Goal: Task Accomplishment & Management: Use online tool/utility

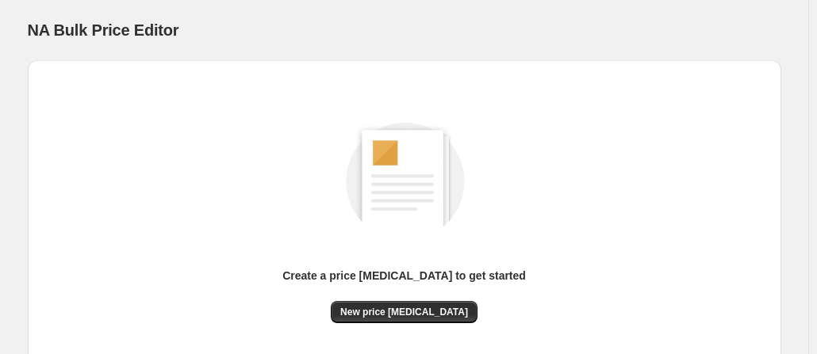
scroll to position [128, 0]
click at [399, 302] on button "New price [MEDICAL_DATA]" at bounding box center [404, 312] width 147 height 22
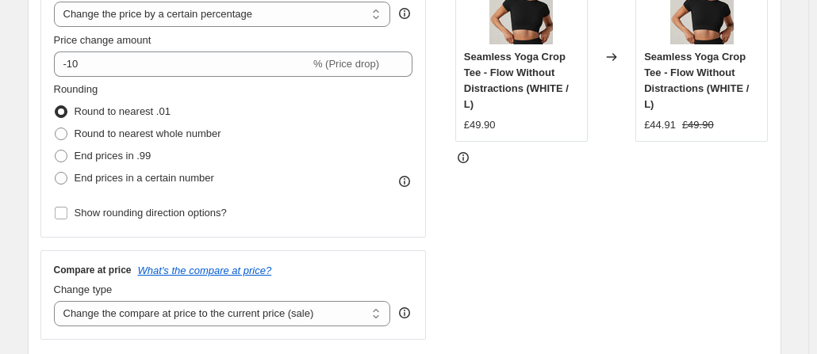
scroll to position [231, 0]
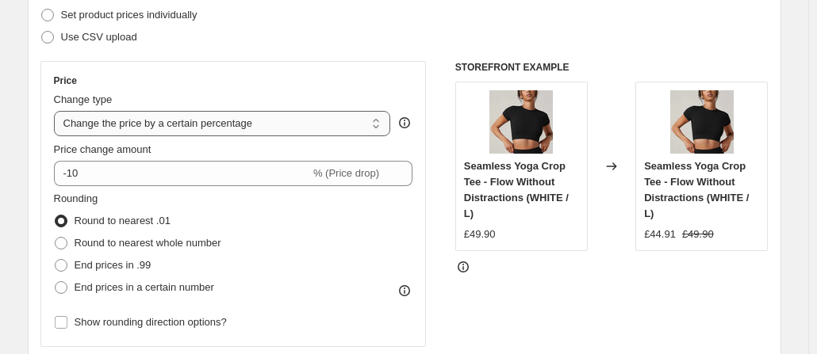
click at [289, 125] on select "Change the price to a certain amount Change the price by a certain amount Chang…" at bounding box center [222, 123] width 337 height 25
select select "no_change"
click at [57, 111] on select "Change the price to a certain amount Change the price by a certain amount Chang…" at bounding box center [222, 123] width 337 height 25
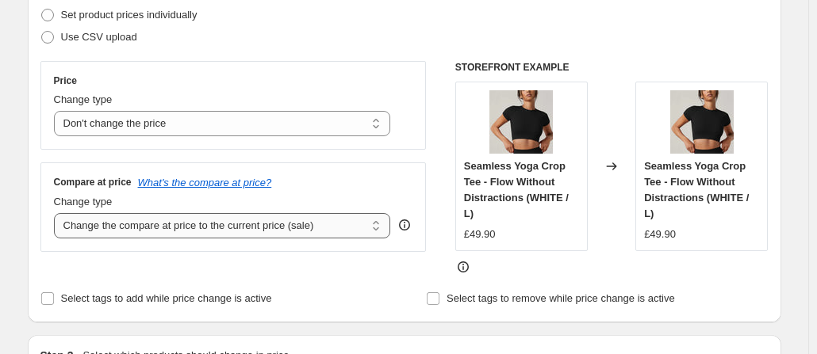
click at [211, 222] on select "Change the compare at price to the current price (sale) Change the compare at p…" at bounding box center [222, 225] width 337 height 25
select select "to"
click at [57, 213] on select "Change the compare at price to the current price (sale) Change the compare at p…" at bounding box center [222, 225] width 337 height 25
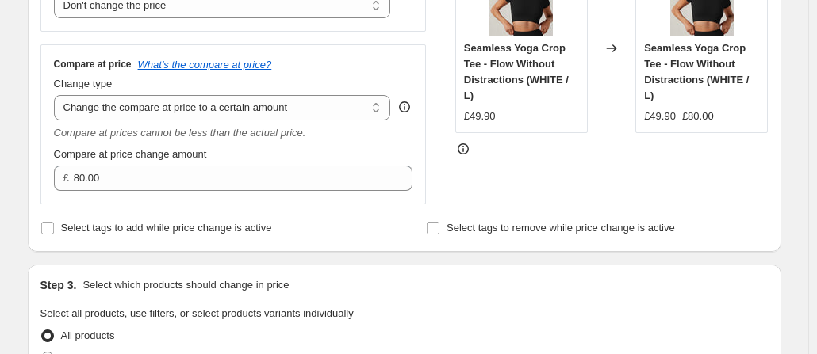
scroll to position [352, 0]
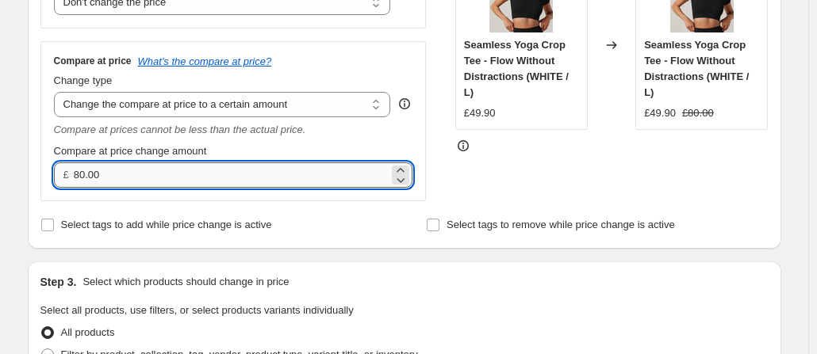
click at [124, 176] on input "80.00" at bounding box center [231, 175] width 315 height 25
type input "65.00"
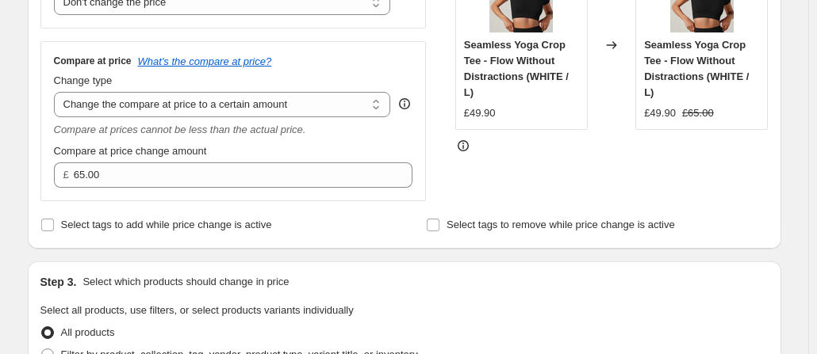
click at [246, 154] on div "Compare at price change amount" at bounding box center [233, 151] width 359 height 16
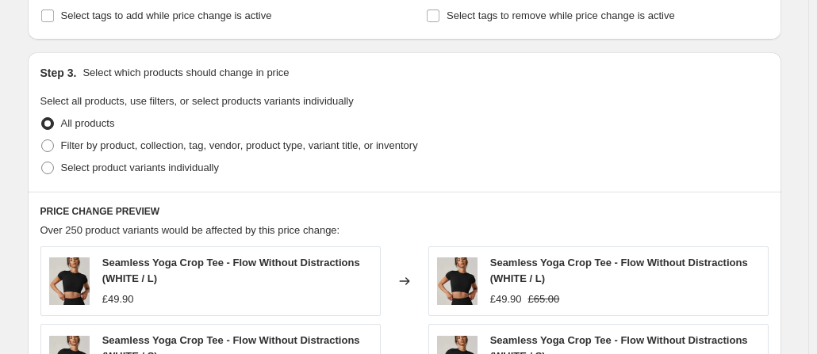
scroll to position [578, 0]
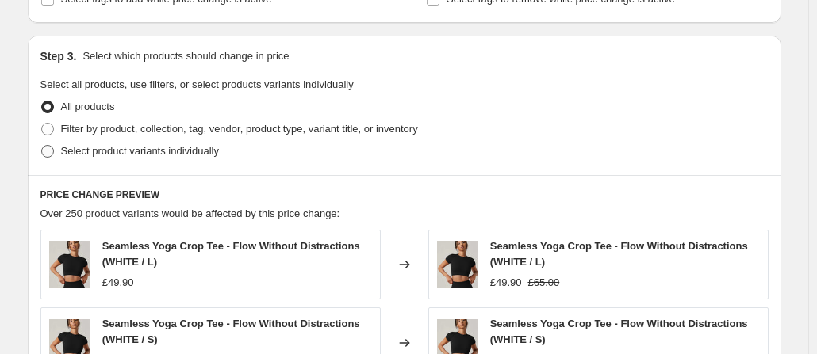
click at [54, 150] on span at bounding box center [47, 151] width 13 height 13
click at [42, 146] on input "Select product variants individually" at bounding box center [41, 145] width 1 height 1
radio input "true"
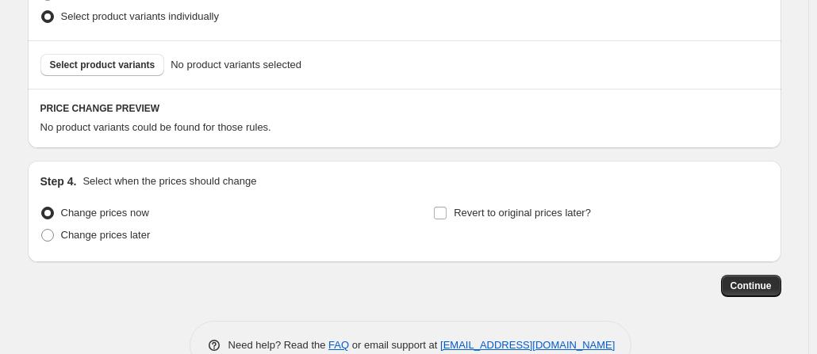
scroll to position [751, 0]
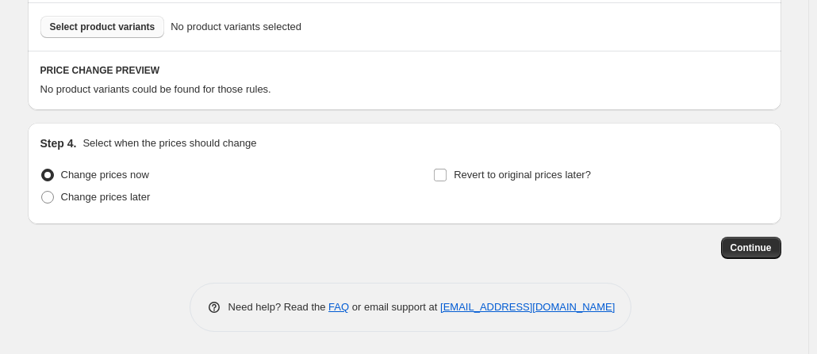
click at [134, 17] on button "Select product variants" at bounding box center [102, 27] width 124 height 22
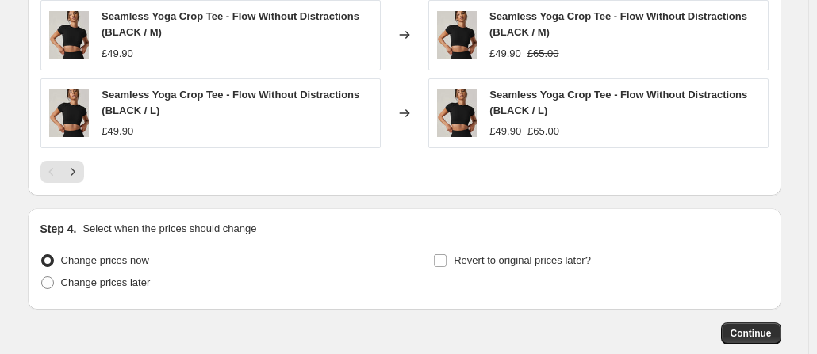
scroll to position [1173, 0]
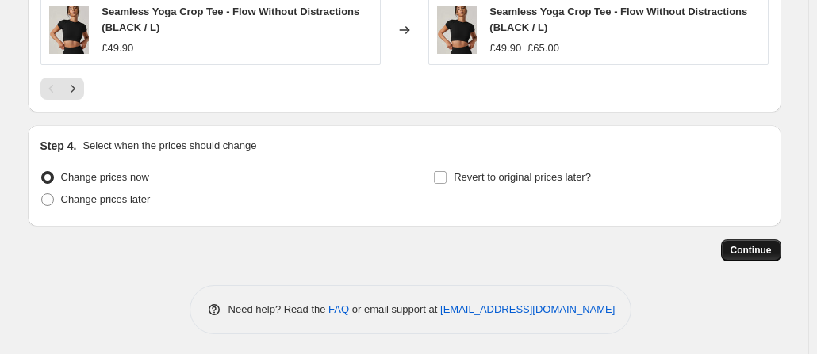
click at [748, 244] on span "Continue" at bounding box center [750, 250] width 41 height 13
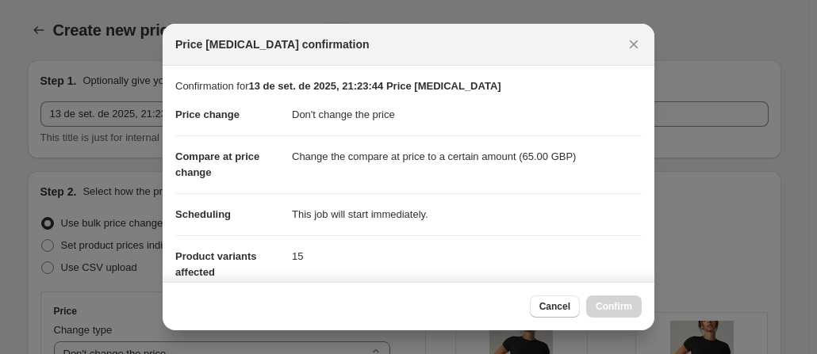
scroll to position [0, 0]
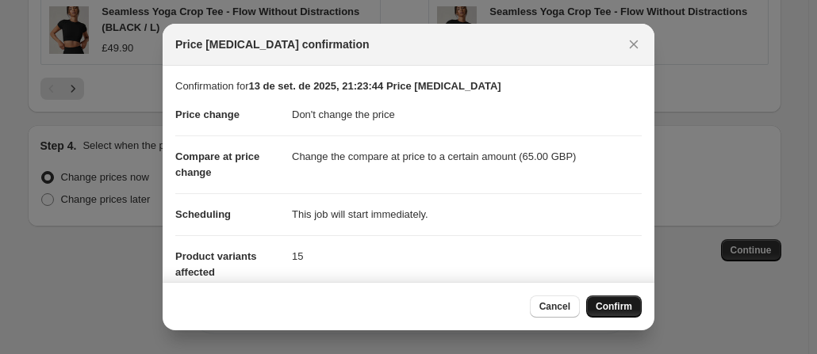
click at [617, 308] on span "Confirm" at bounding box center [613, 306] width 36 height 13
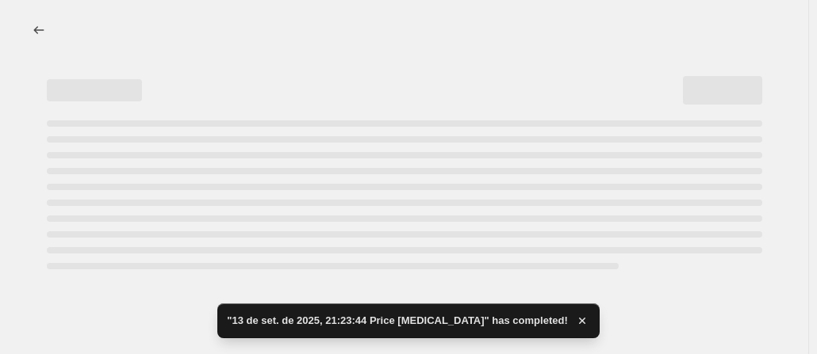
select select "no_change"
select select "to"
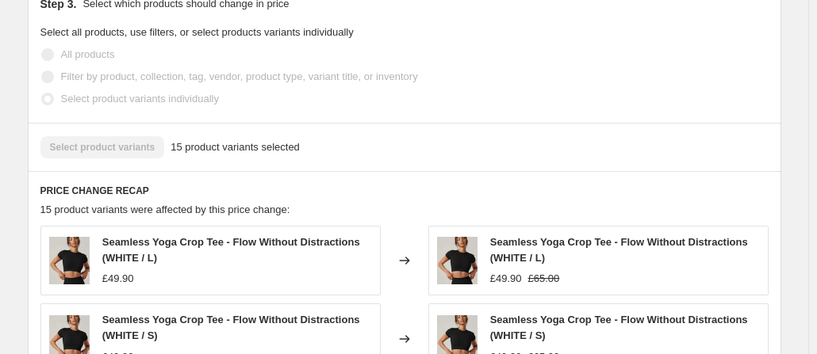
scroll to position [811, 0]
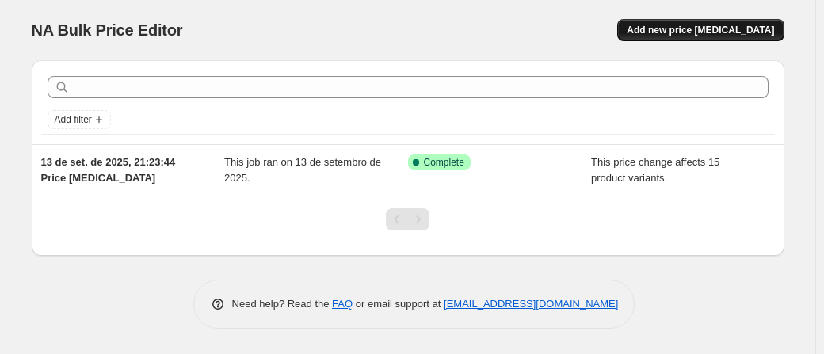
click at [671, 34] on span "Add new price [MEDICAL_DATA]" at bounding box center [700, 30] width 147 height 13
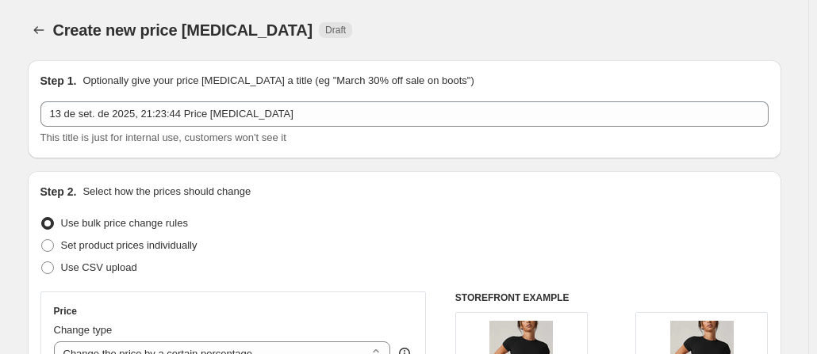
scroll to position [228, 0]
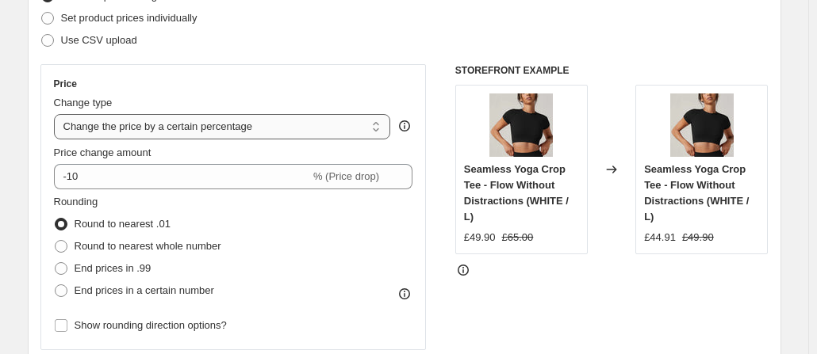
click at [182, 128] on select "Change the price to a certain amount Change the price by a certain amount Chang…" at bounding box center [222, 126] width 337 height 25
select select "no_change"
click at [57, 114] on select "Change the price to a certain amount Change the price by a certain amount Chang…" at bounding box center [222, 126] width 337 height 25
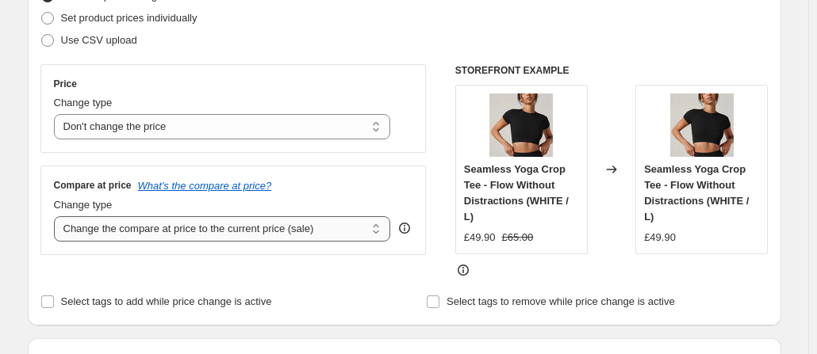
click at [196, 229] on select "Change the compare at price to the current price (sale) Change the compare at p…" at bounding box center [222, 228] width 337 height 25
select select "to"
click at [57, 216] on select "Change the compare at price to the current price (sale) Change the compare at p…" at bounding box center [222, 228] width 337 height 25
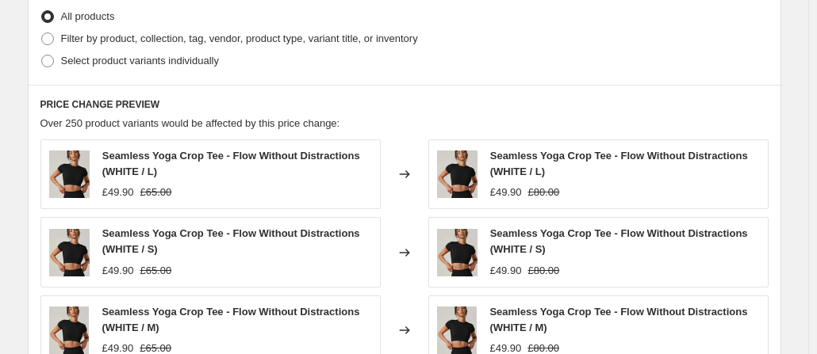
scroll to position [623, 0]
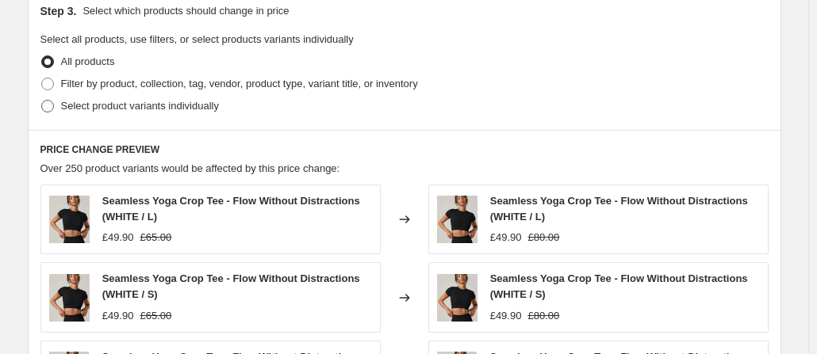
click at [52, 105] on span at bounding box center [47, 106] width 13 height 13
click at [42, 101] on input "Select product variants individually" at bounding box center [41, 100] width 1 height 1
radio input "true"
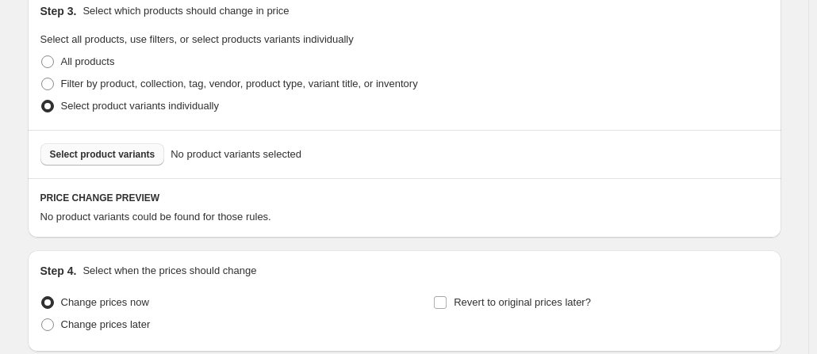
click at [154, 160] on button "Select product variants" at bounding box center [102, 154] width 124 height 22
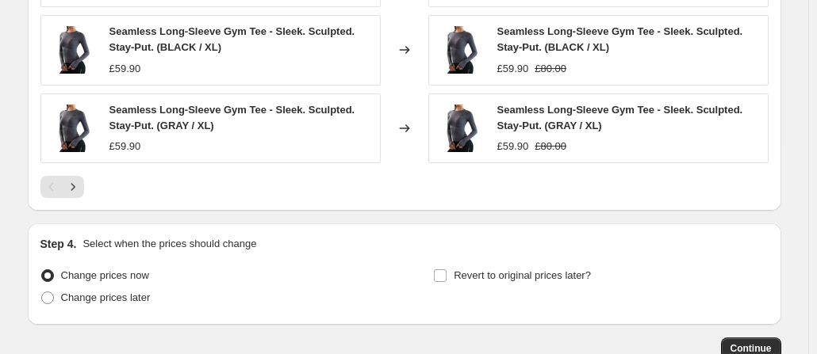
scroll to position [1173, 0]
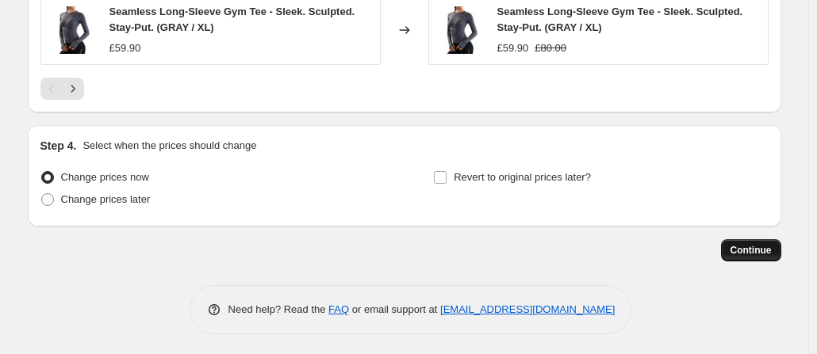
click at [734, 253] on button "Continue" at bounding box center [751, 250] width 60 height 22
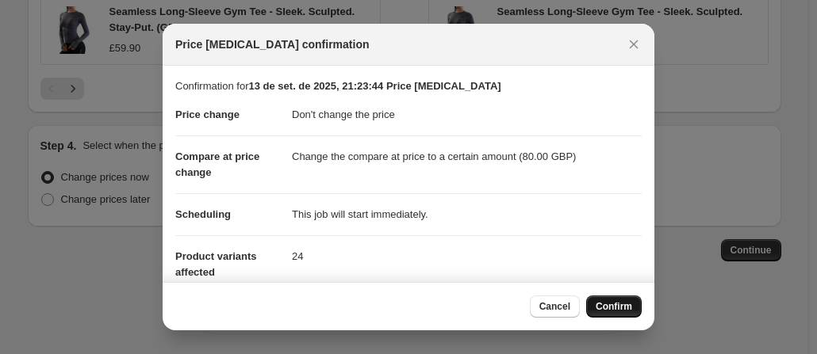
click at [612, 317] on button "Confirm" at bounding box center [613, 307] width 55 height 22
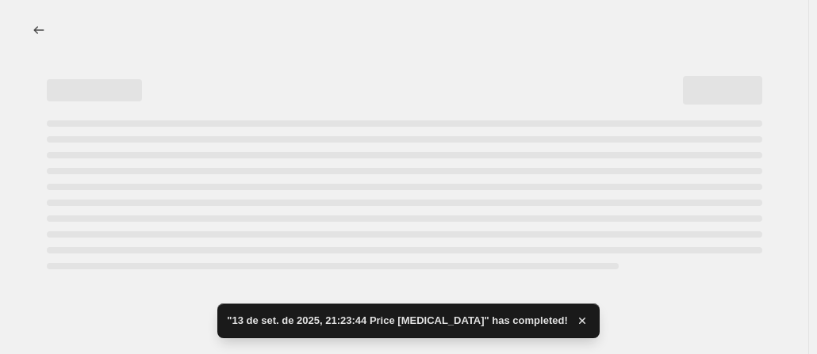
select select "no_change"
select select "to"
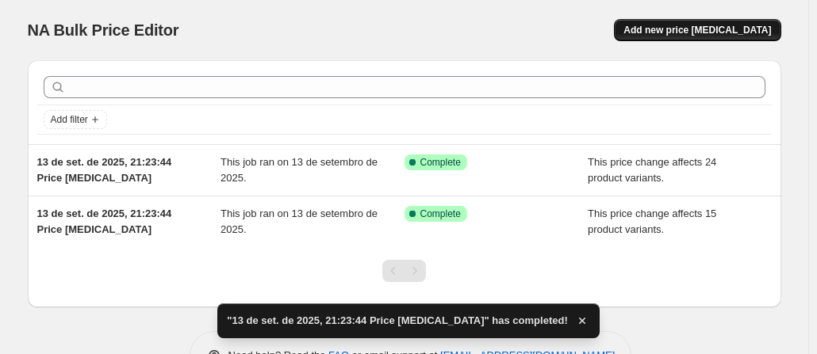
click at [690, 25] on span "Add new price [MEDICAL_DATA]" at bounding box center [696, 30] width 147 height 13
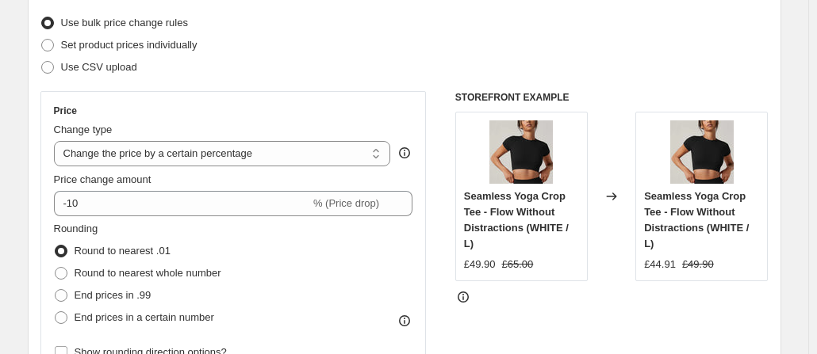
scroll to position [201, 0]
click at [133, 157] on select "Change the price to a certain amount Change the price by a certain amount Chang…" at bounding box center [222, 152] width 337 height 25
select select "no_change"
click at [57, 140] on select "Change the price to a certain amount Change the price by a certain amount Chang…" at bounding box center [222, 152] width 337 height 25
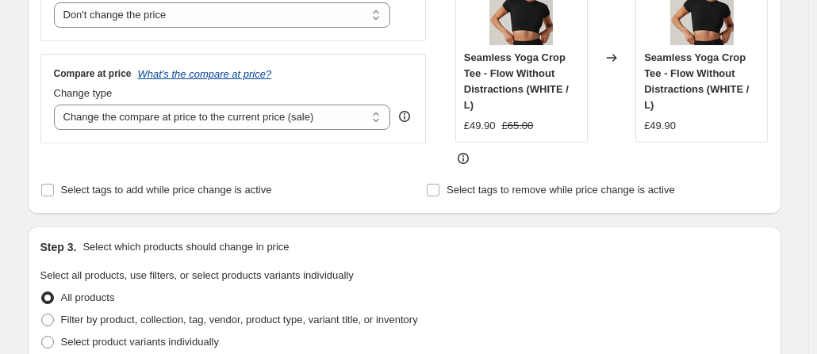
scroll to position [344, 0]
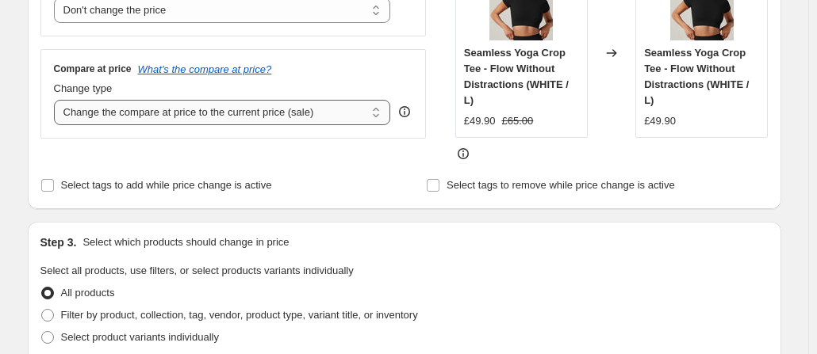
click at [271, 121] on select "Change the compare at price to the current price (sale) Change the compare at p…" at bounding box center [222, 112] width 337 height 25
select select "to"
click at [57, 100] on select "Change the compare at price to the current price (sale) Change the compare at p…" at bounding box center [222, 112] width 337 height 25
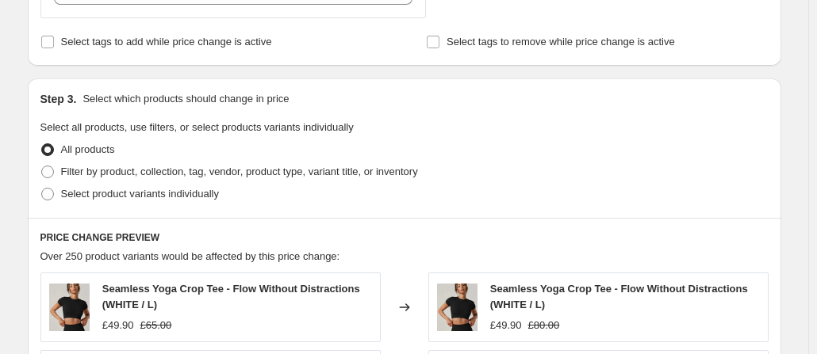
scroll to position [534, 0]
click at [48, 196] on span at bounding box center [47, 195] width 13 height 13
click at [42, 189] on input "Select product variants individually" at bounding box center [41, 189] width 1 height 1
radio input "true"
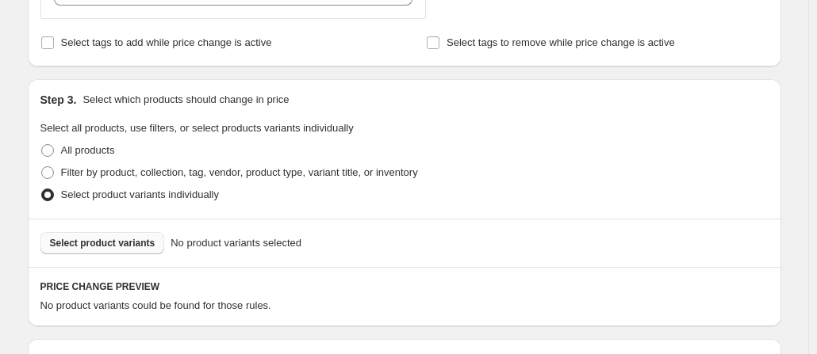
click at [105, 249] on button "Select product variants" at bounding box center [102, 243] width 124 height 22
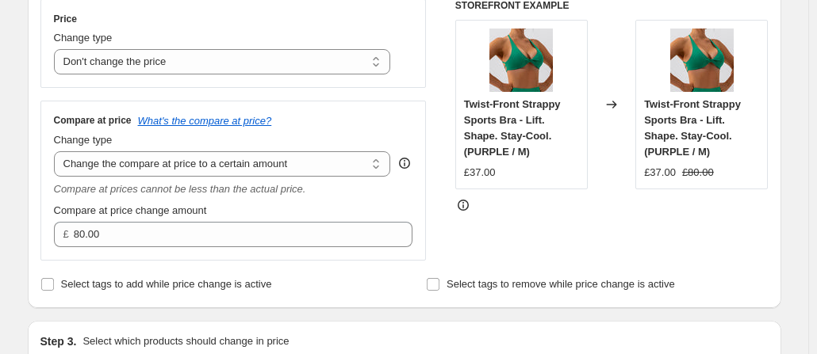
scroll to position [300, 0]
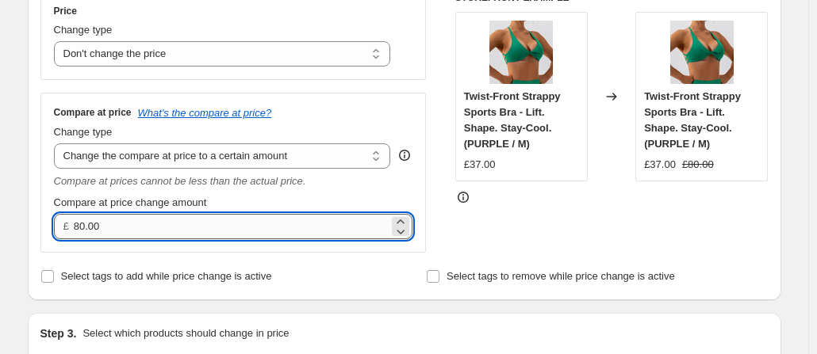
click at [201, 224] on input "80.00" at bounding box center [231, 226] width 315 height 25
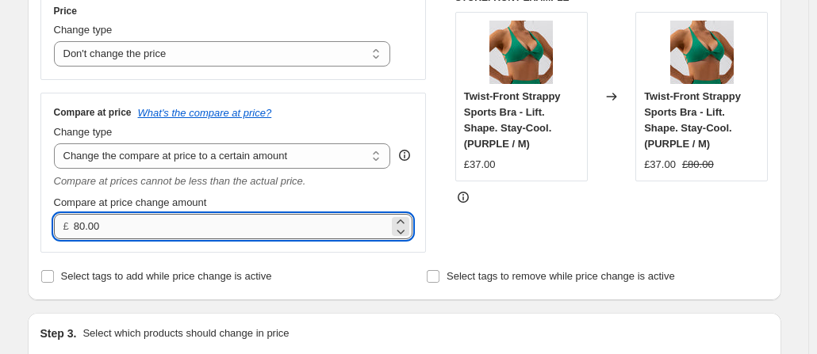
click at [201, 224] on input "80.00" at bounding box center [231, 226] width 315 height 25
type input "57.00"
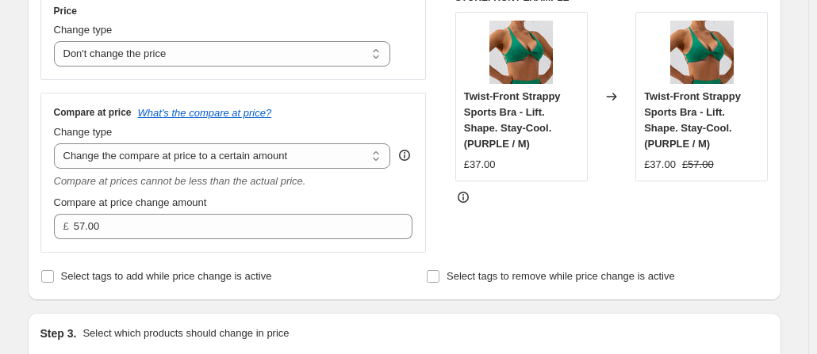
click at [260, 203] on div "Compare at price change amount" at bounding box center [233, 203] width 359 height 16
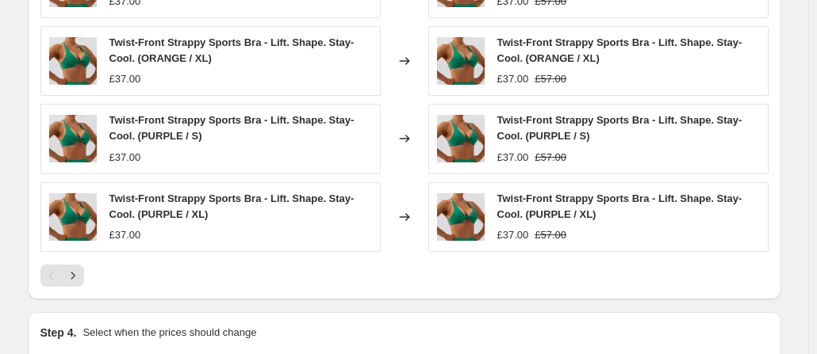
scroll to position [1173, 0]
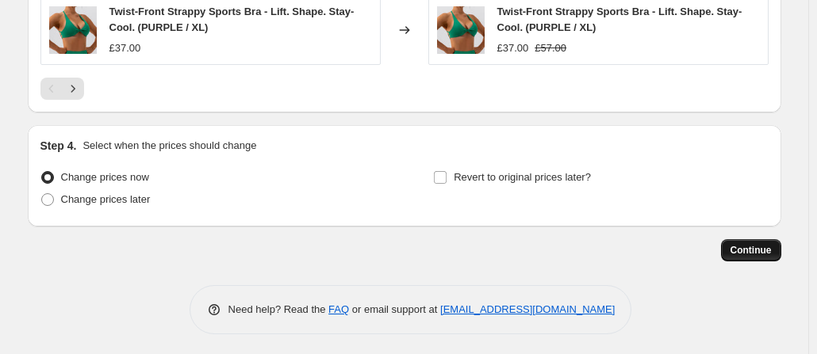
click at [731, 243] on button "Continue" at bounding box center [751, 250] width 60 height 22
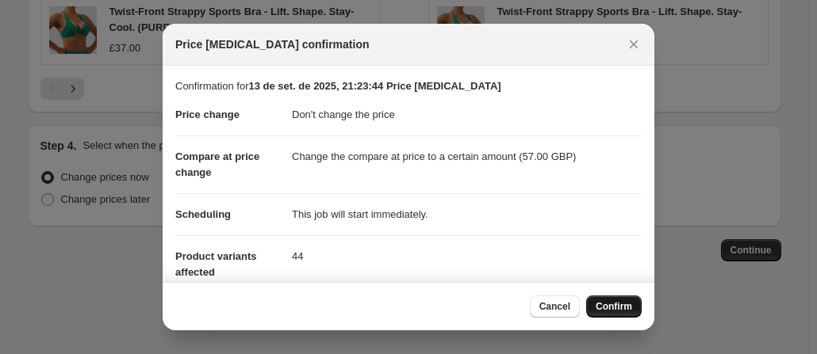
click at [609, 300] on button "Confirm" at bounding box center [613, 307] width 55 height 22
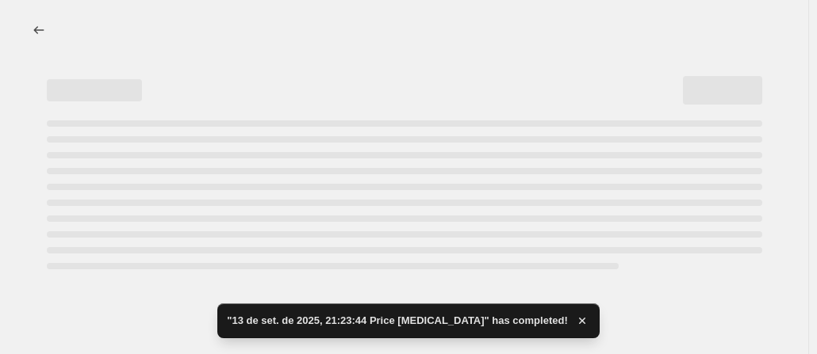
select select "no_change"
select select "to"
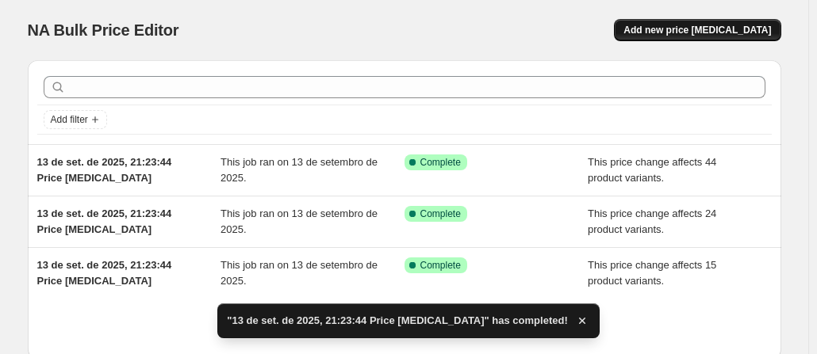
click at [680, 31] on span "Add new price [MEDICAL_DATA]" at bounding box center [696, 30] width 147 height 13
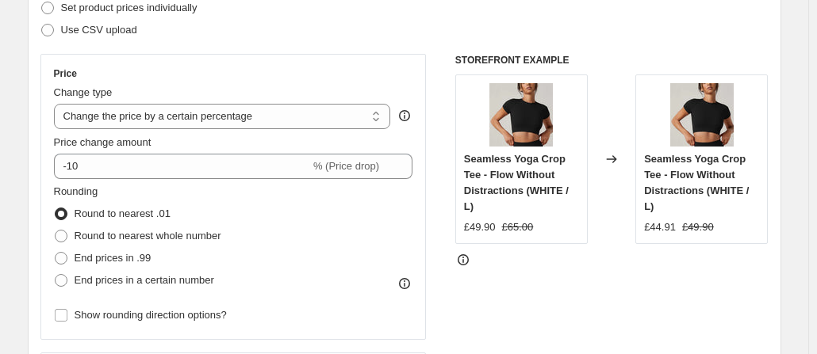
scroll to position [237, 0]
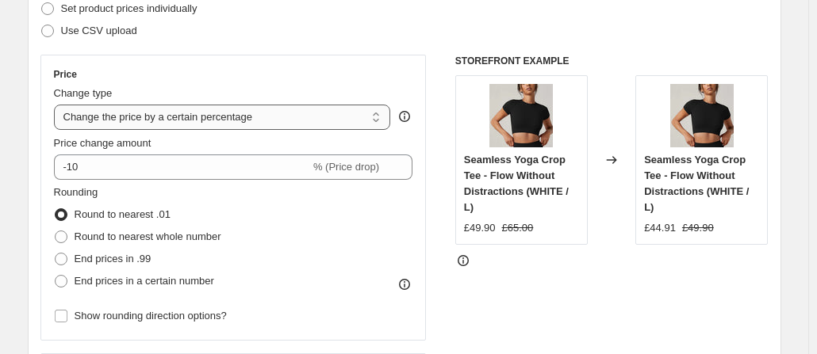
click at [241, 121] on select "Change the price to a certain amount Change the price by a certain amount Chang…" at bounding box center [222, 117] width 337 height 25
select select "no_change"
click at [57, 105] on select "Change the price to a certain amount Change the price by a certain amount Chang…" at bounding box center [222, 117] width 337 height 25
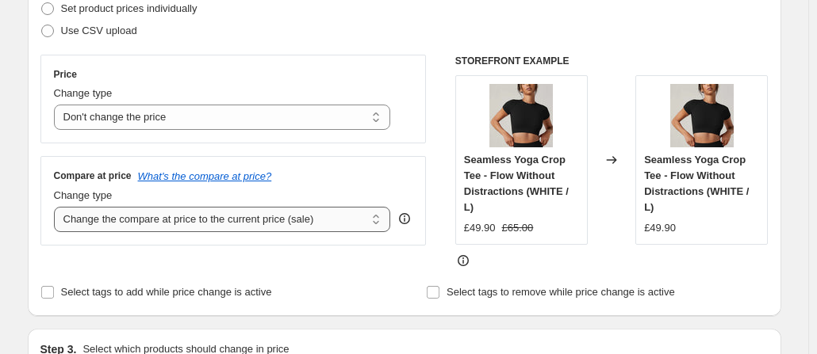
click at [230, 218] on select "Change the compare at price to the current price (sale) Change the compare at p…" at bounding box center [222, 219] width 337 height 25
select select "to"
click at [57, 207] on select "Change the compare at price to the current price (sale) Change the compare at p…" at bounding box center [222, 219] width 337 height 25
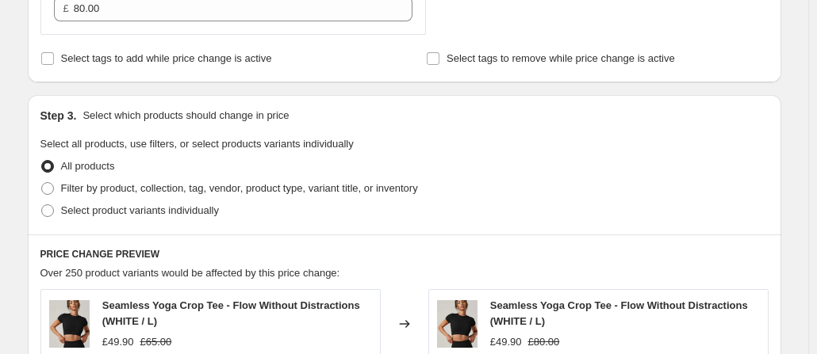
scroll to position [518, 0]
click at [54, 208] on span at bounding box center [47, 211] width 13 height 13
click at [42, 206] on input "Select product variants individually" at bounding box center [41, 205] width 1 height 1
radio input "true"
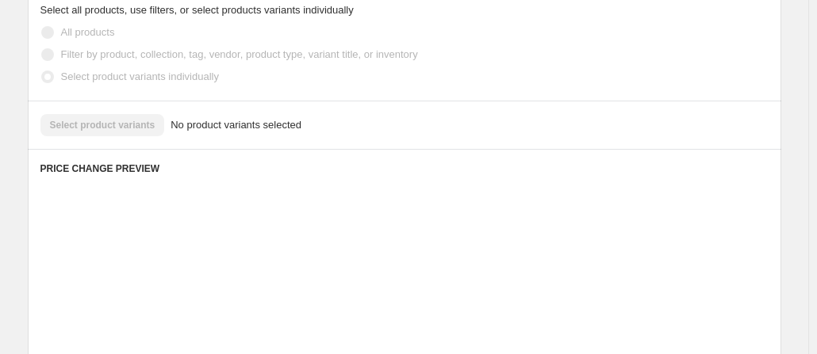
scroll to position [654, 0]
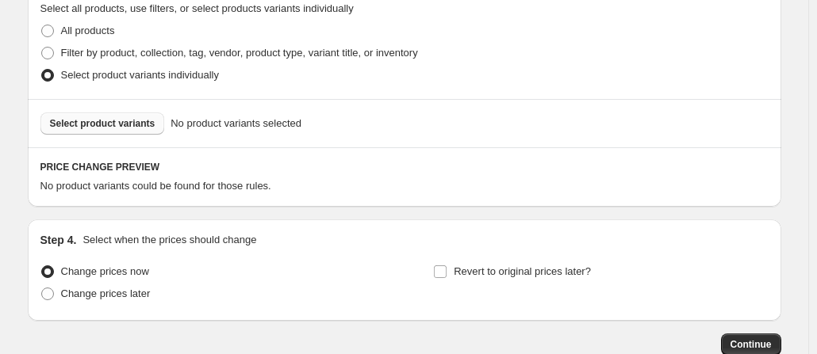
click at [120, 121] on span "Select product variants" at bounding box center [102, 123] width 105 height 13
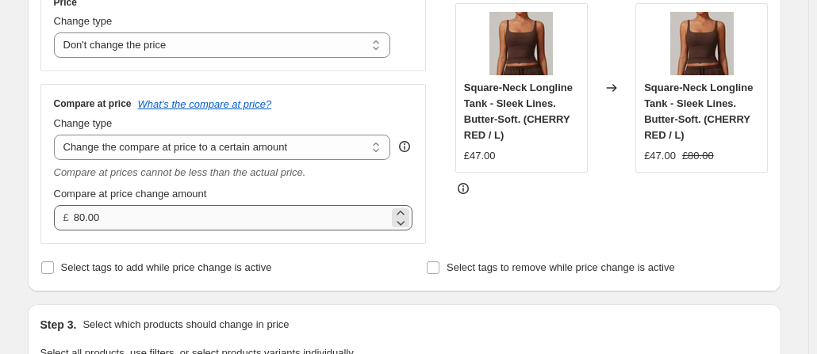
scroll to position [308, 0]
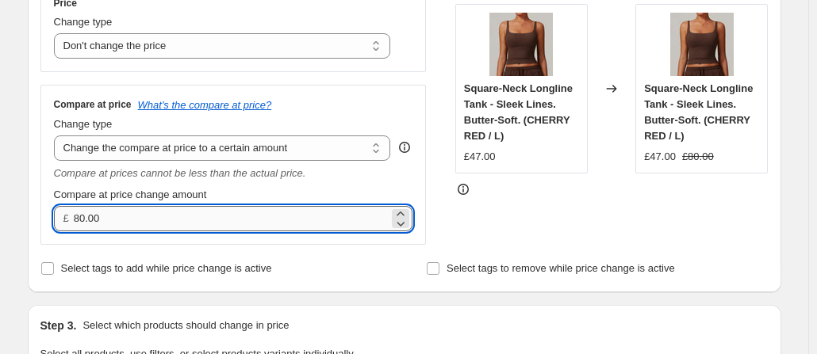
click at [168, 210] on input "80.00" at bounding box center [231, 218] width 315 height 25
type input "69.90"
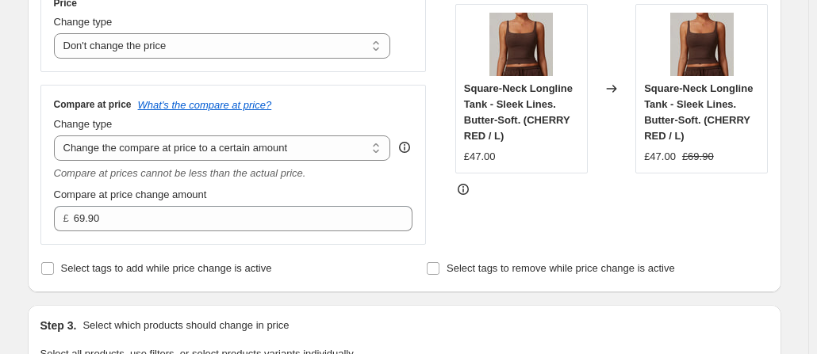
click at [268, 188] on div "Compare at price change amount" at bounding box center [233, 195] width 359 height 16
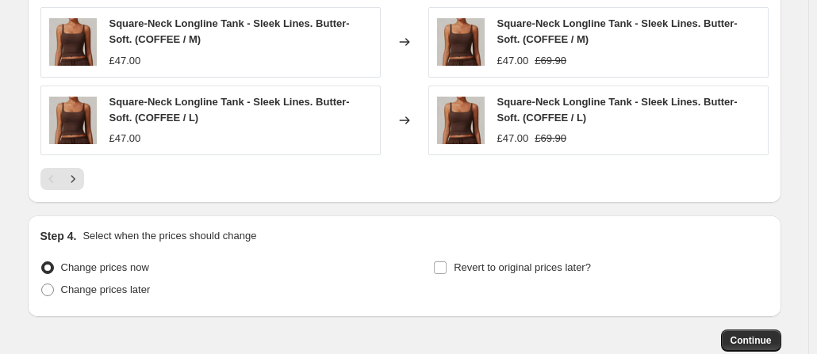
scroll to position [1173, 0]
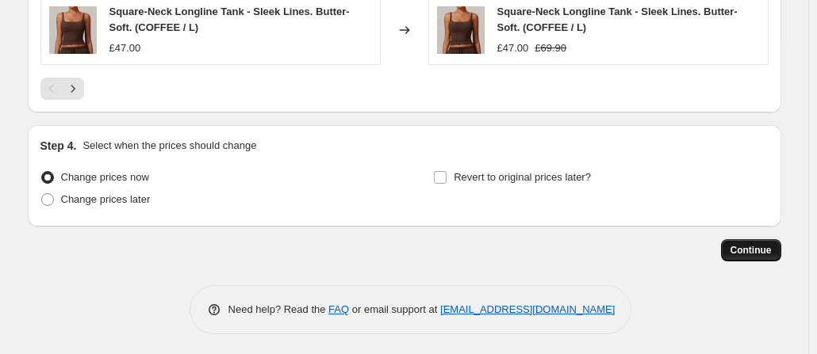
click at [741, 239] on button "Continue" at bounding box center [751, 250] width 60 height 22
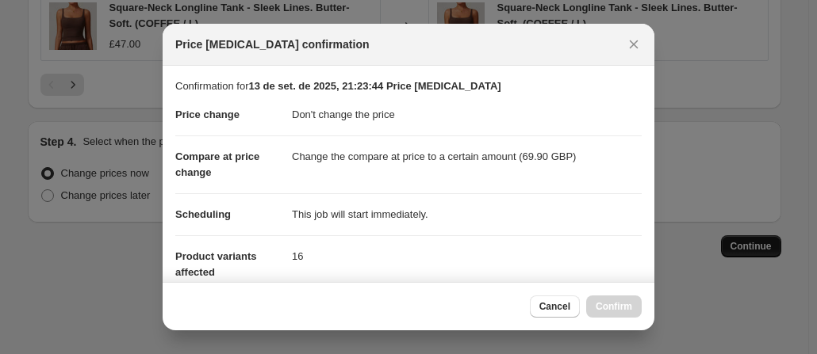
scroll to position [0, 0]
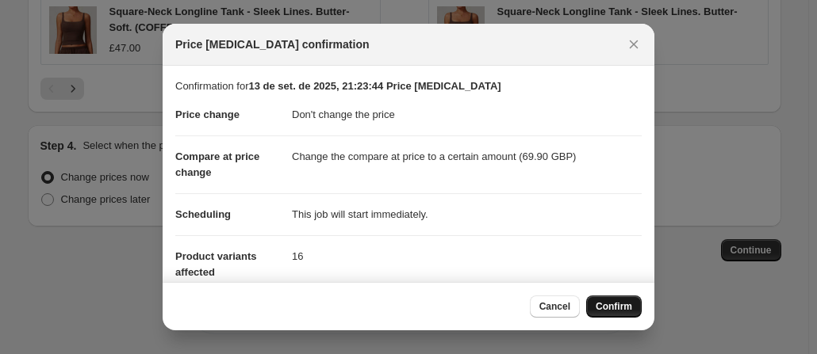
click at [620, 302] on span "Confirm" at bounding box center [613, 306] width 36 height 13
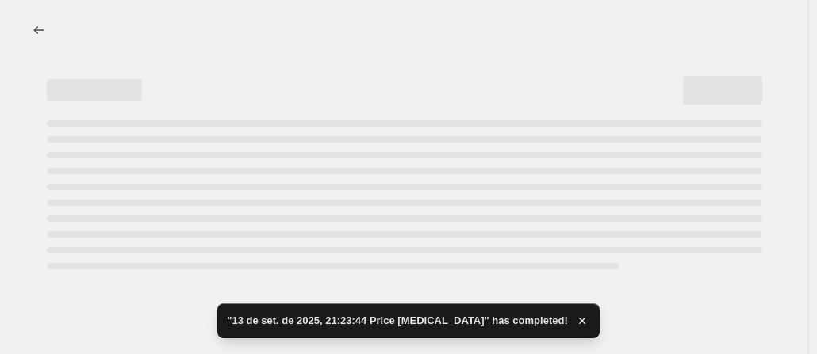
select select "no_change"
select select "to"
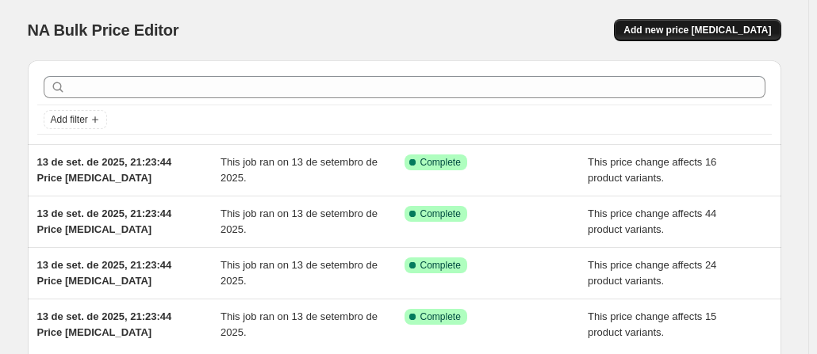
click at [663, 19] on button "Add new price [MEDICAL_DATA]" at bounding box center [697, 30] width 166 height 22
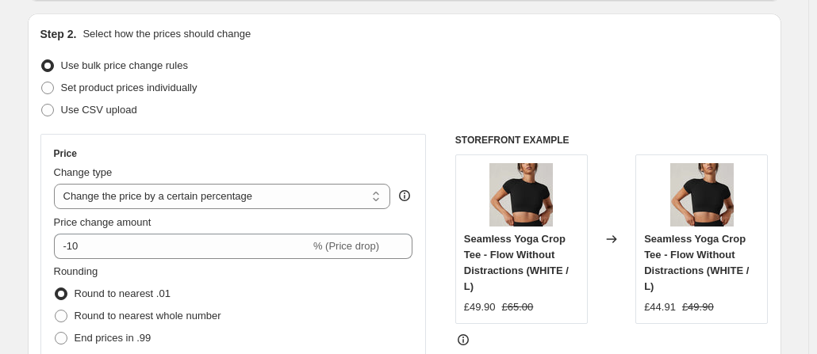
scroll to position [220, 0]
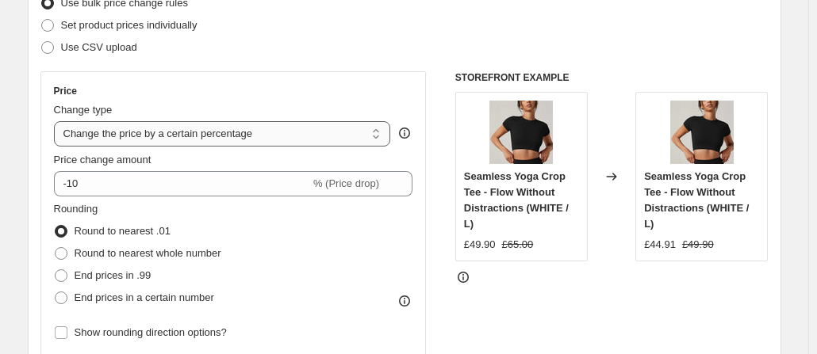
click at [197, 125] on select "Change the price to a certain amount Change the price by a certain amount Chang…" at bounding box center [222, 133] width 337 height 25
select select "no_change"
click at [57, 121] on select "Change the price to a certain amount Change the price by a certain amount Chang…" at bounding box center [222, 133] width 337 height 25
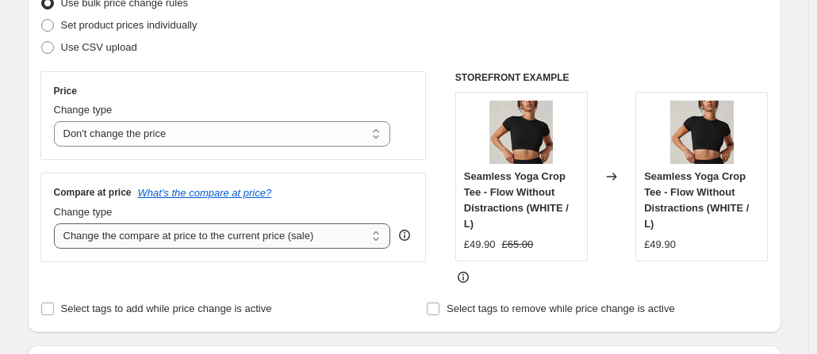
click at [227, 237] on select "Change the compare at price to the current price (sale) Change the compare at p…" at bounding box center [222, 236] width 337 height 25
select select "to"
click at [57, 224] on select "Change the compare at price to the current price (sale) Change the compare at p…" at bounding box center [222, 236] width 337 height 25
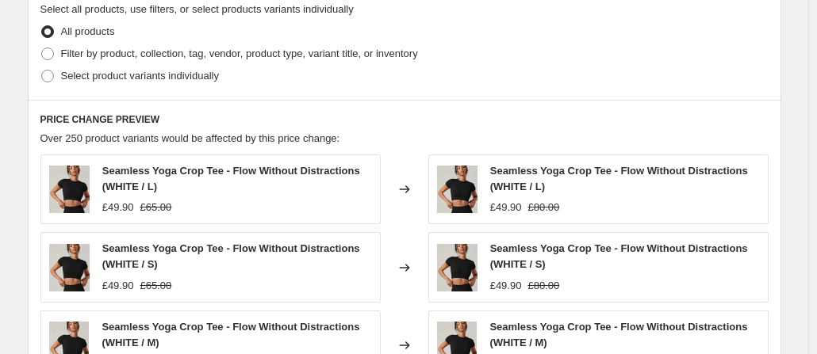
scroll to position [650, 0]
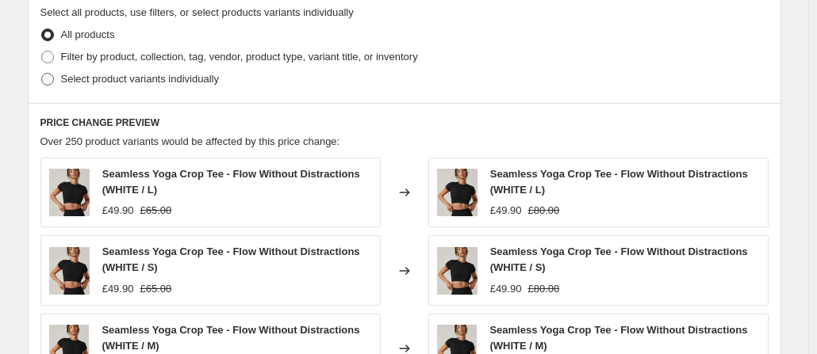
click at [51, 82] on span at bounding box center [47, 79] width 13 height 13
click at [42, 74] on input "Select product variants individually" at bounding box center [41, 73] width 1 height 1
radio input "true"
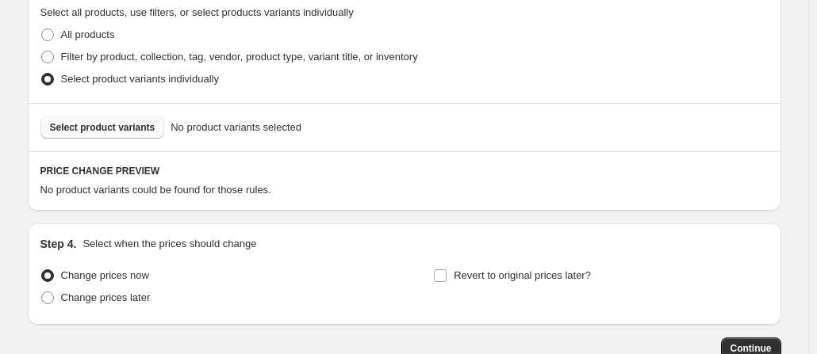
click at [127, 123] on span "Select product variants" at bounding box center [102, 127] width 105 height 13
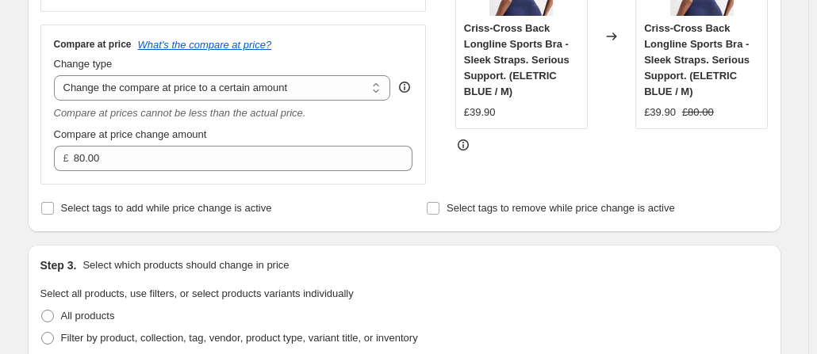
scroll to position [362, 0]
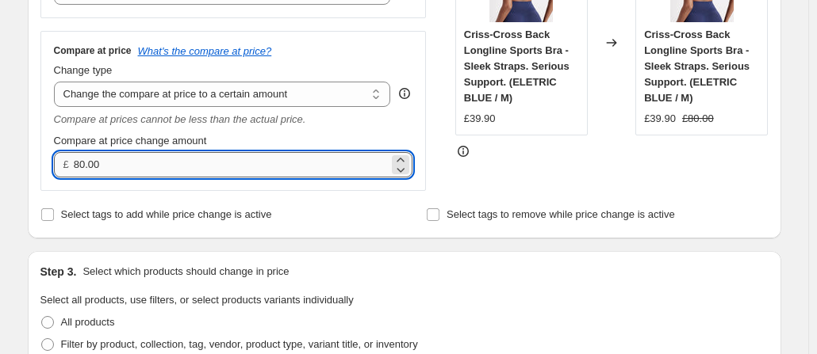
click at [171, 169] on input "80.00" at bounding box center [231, 164] width 315 height 25
type input "54.00"
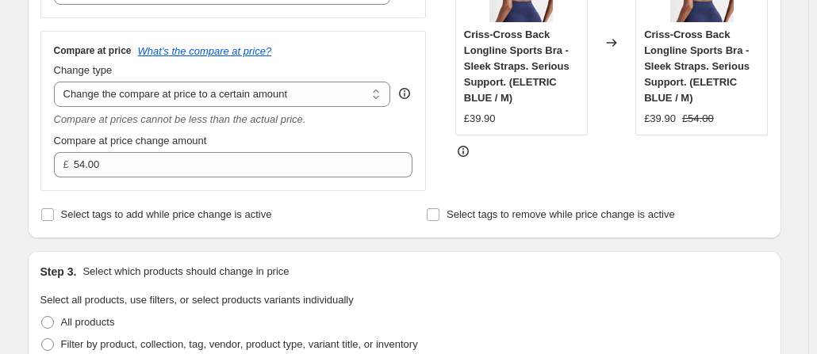
click at [220, 183] on div "Compare at price What's the compare at price? Change type Change the compare at…" at bounding box center [233, 110] width 386 height 159
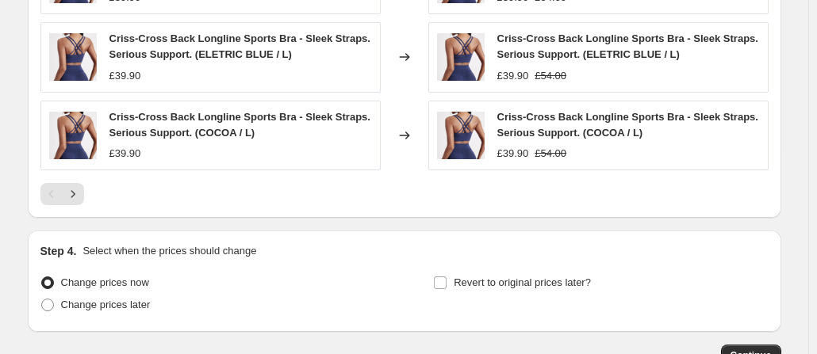
scroll to position [1173, 0]
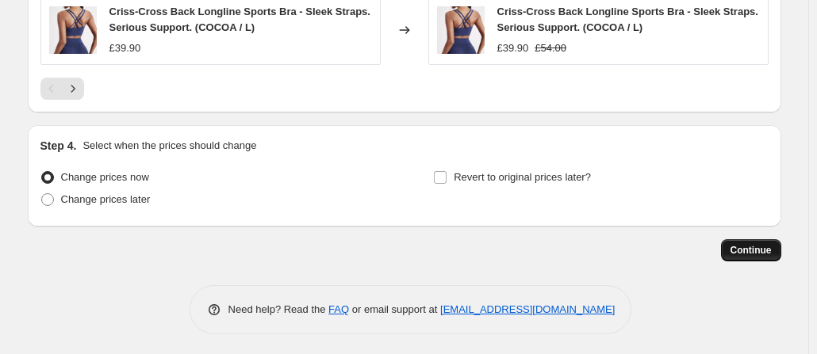
click at [736, 240] on button "Continue" at bounding box center [751, 250] width 60 height 22
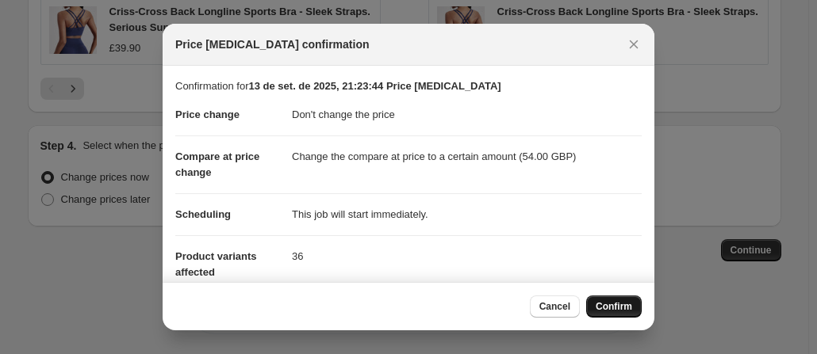
click at [625, 299] on button "Confirm" at bounding box center [613, 307] width 55 height 22
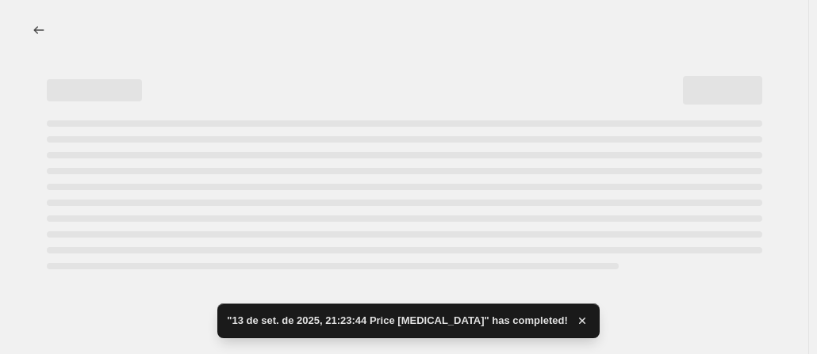
select select "no_change"
select select "to"
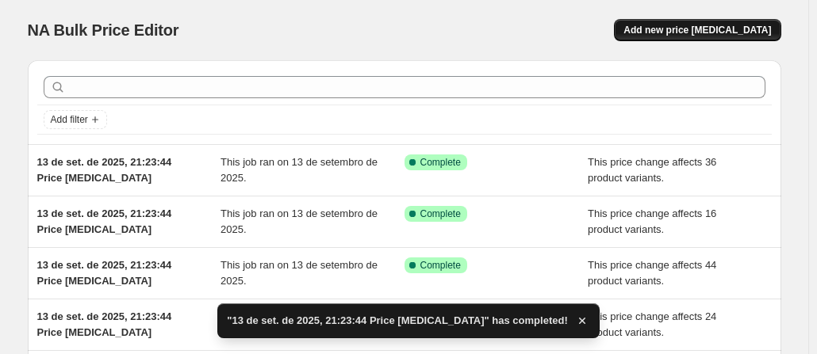
click at [704, 32] on span "Add new price [MEDICAL_DATA]" at bounding box center [696, 30] width 147 height 13
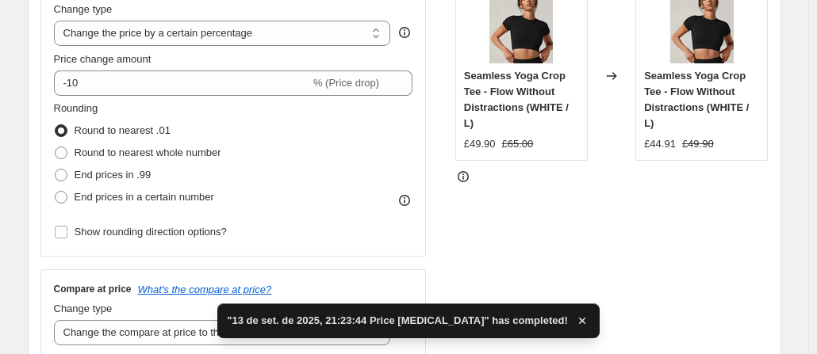
scroll to position [323, 0]
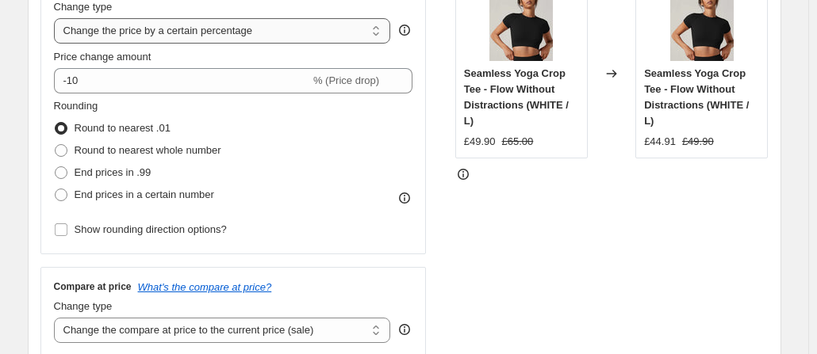
click at [206, 25] on select "Change the price to a certain amount Change the price by a certain amount Chang…" at bounding box center [222, 30] width 337 height 25
select select "no_change"
click at [57, 18] on select "Change the price to a certain amount Change the price by a certain amount Chang…" at bounding box center [222, 30] width 337 height 25
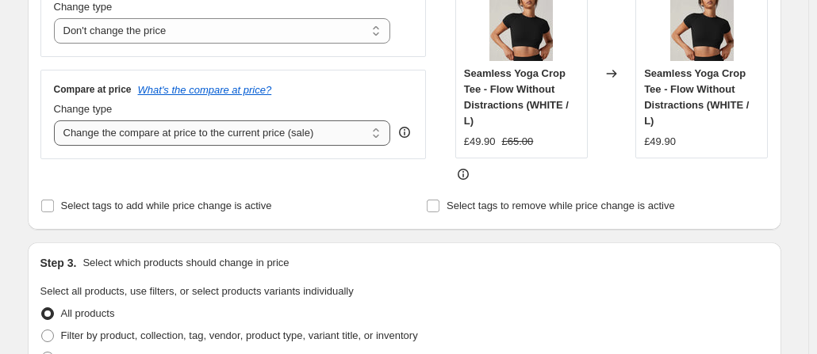
click at [217, 141] on select "Change the compare at price to the current price (sale) Change the compare at p…" at bounding box center [222, 132] width 337 height 25
select select "to"
click at [57, 120] on select "Change the compare at price to the current price (sale) Change the compare at p…" at bounding box center [222, 132] width 337 height 25
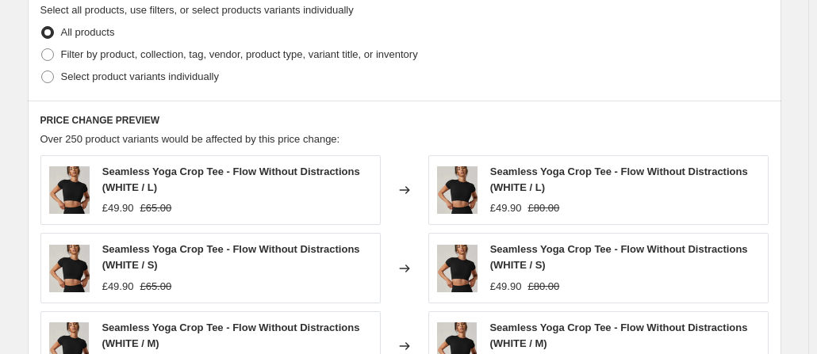
scroll to position [673, 0]
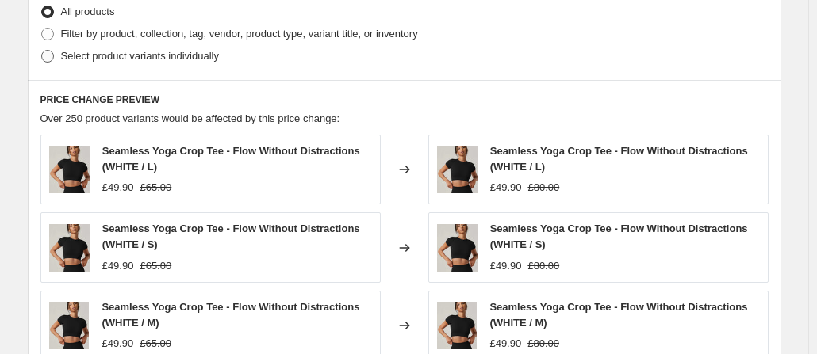
click at [46, 56] on span at bounding box center [47, 56] width 13 height 13
click at [42, 51] on input "Select product variants individually" at bounding box center [41, 50] width 1 height 1
radio input "true"
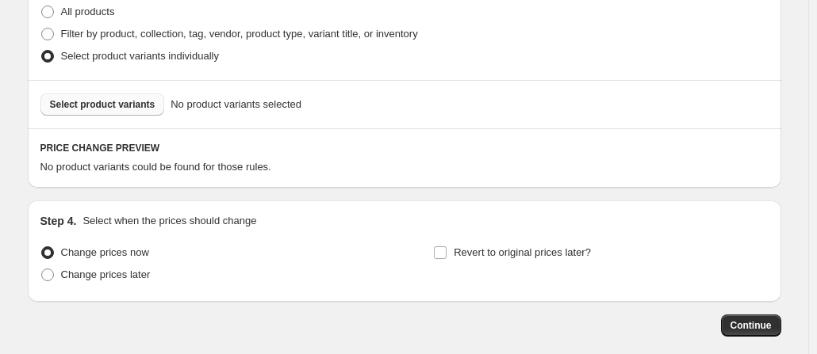
click at [132, 103] on span "Select product variants" at bounding box center [102, 104] width 105 height 13
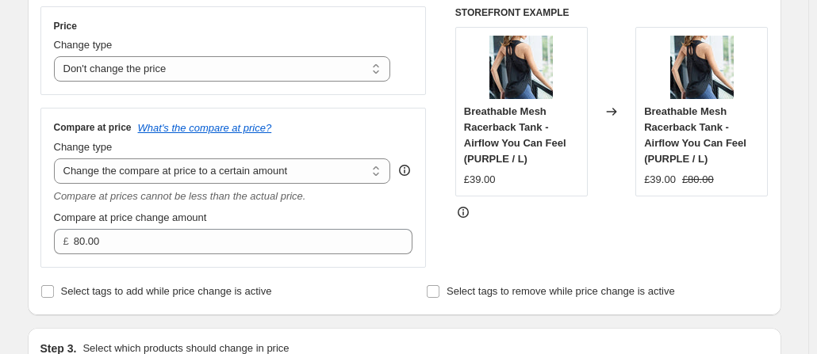
scroll to position [285, 0]
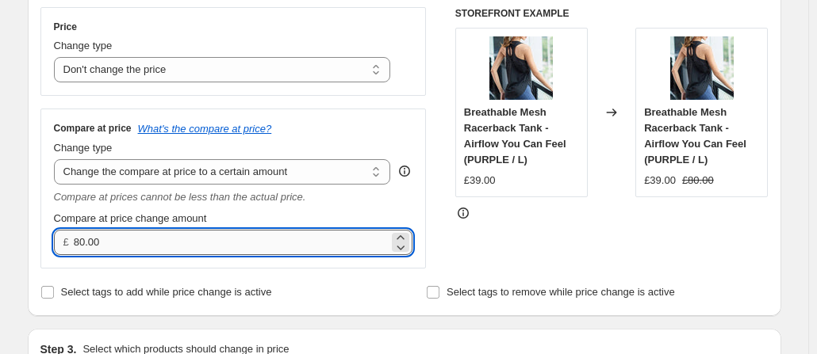
click at [117, 231] on input "80.00" at bounding box center [231, 242] width 315 height 25
type input "59.00"
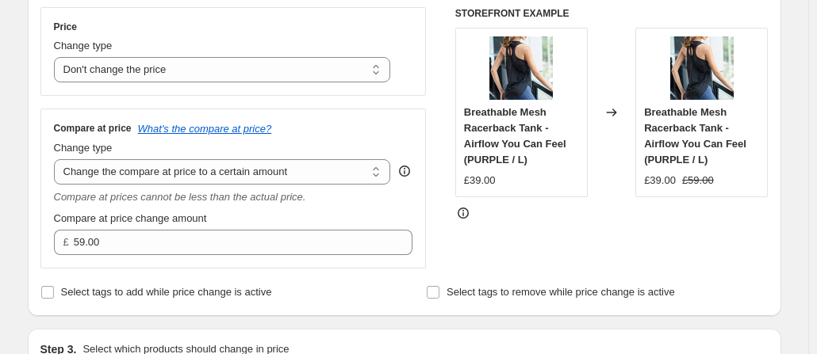
click at [247, 220] on div "Compare at price change amount" at bounding box center [233, 219] width 359 height 16
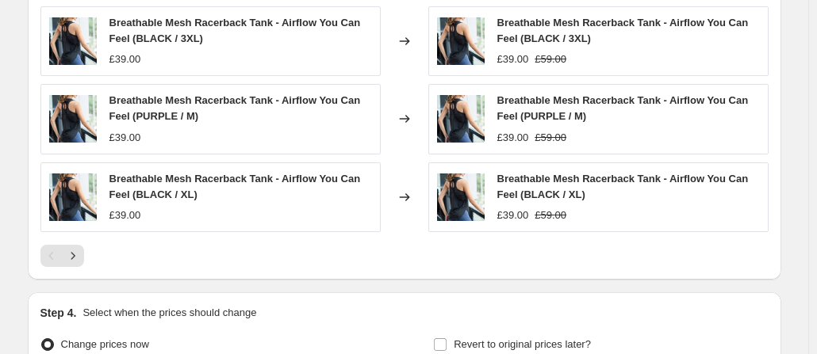
scroll to position [1173, 0]
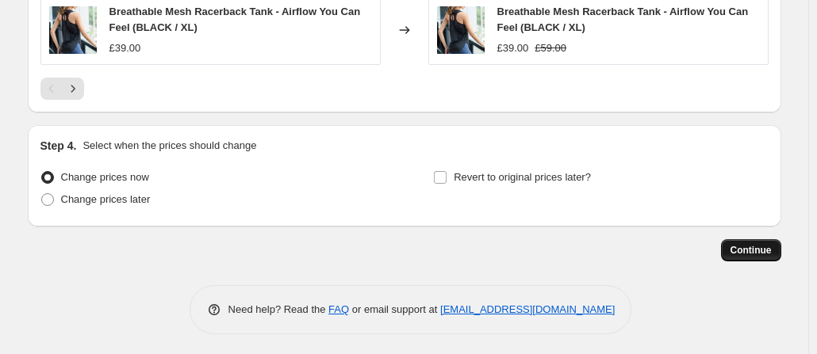
click at [747, 245] on span "Continue" at bounding box center [750, 250] width 41 height 13
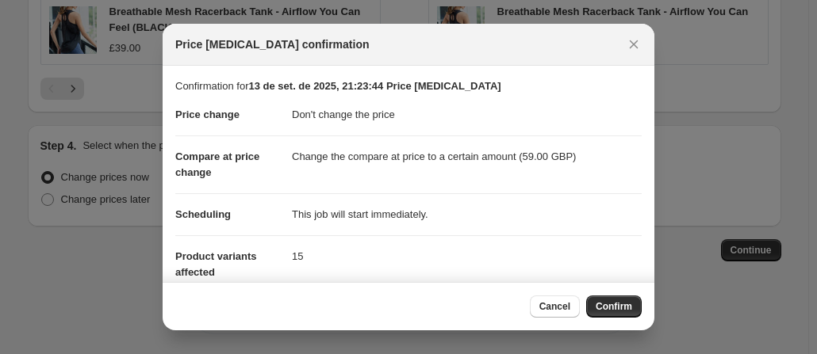
click at [606, 296] on button "Confirm" at bounding box center [613, 307] width 55 height 22
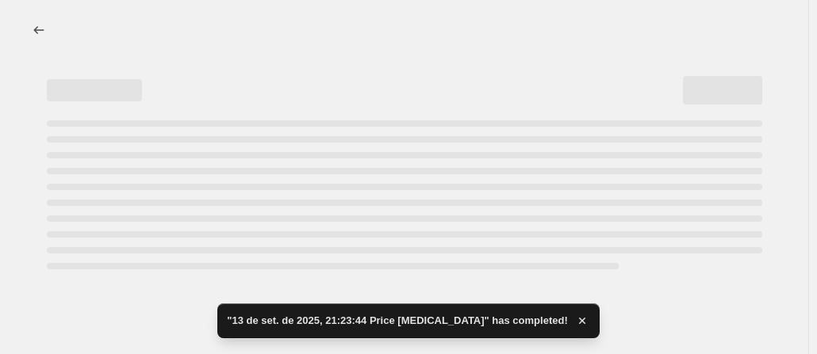
select select "no_change"
select select "to"
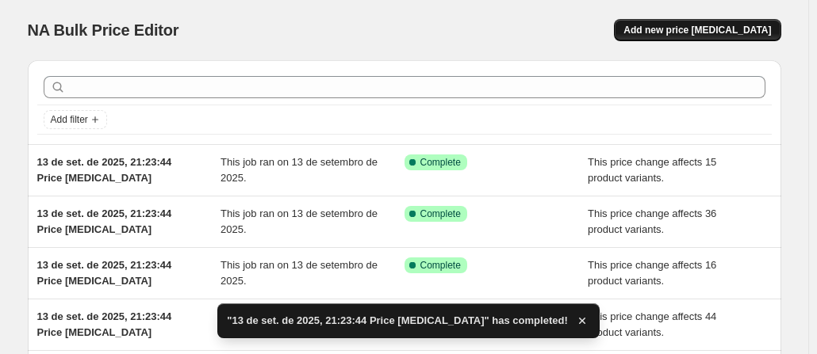
click at [686, 31] on span "Add new price [MEDICAL_DATA]" at bounding box center [696, 30] width 147 height 13
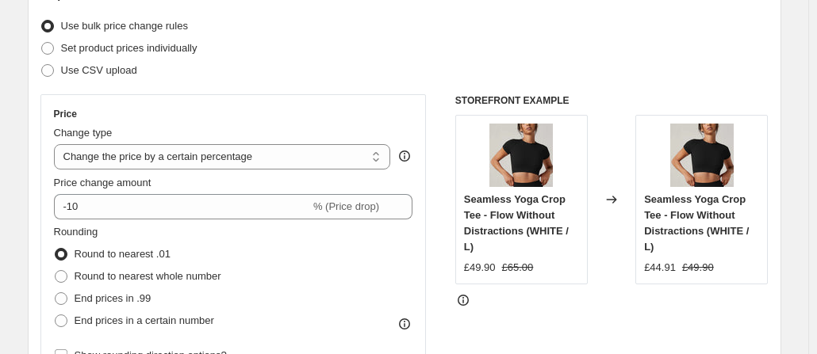
scroll to position [198, 0]
click at [249, 155] on select "Change the price to a certain amount Change the price by a certain amount Chang…" at bounding box center [222, 155] width 337 height 25
select select "no_change"
click at [57, 143] on select "Change the price to a certain amount Change the price by a certain amount Chang…" at bounding box center [222, 155] width 337 height 25
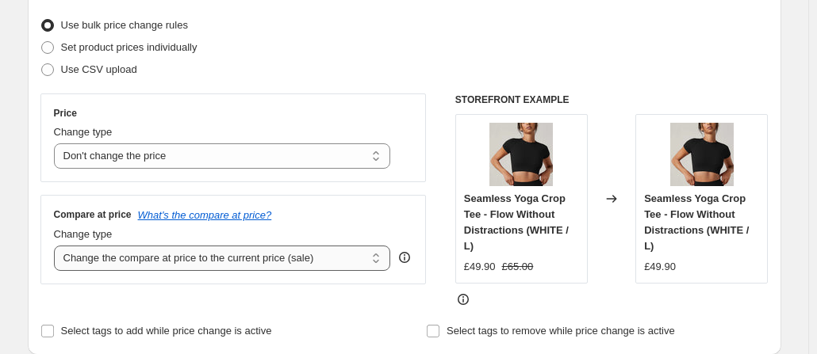
click at [169, 258] on select "Change the compare at price to the current price (sale) Change the compare at p…" at bounding box center [222, 258] width 337 height 25
select select "to"
click at [57, 246] on select "Change the compare at price to the current price (sale) Change the compare at p…" at bounding box center [222, 258] width 337 height 25
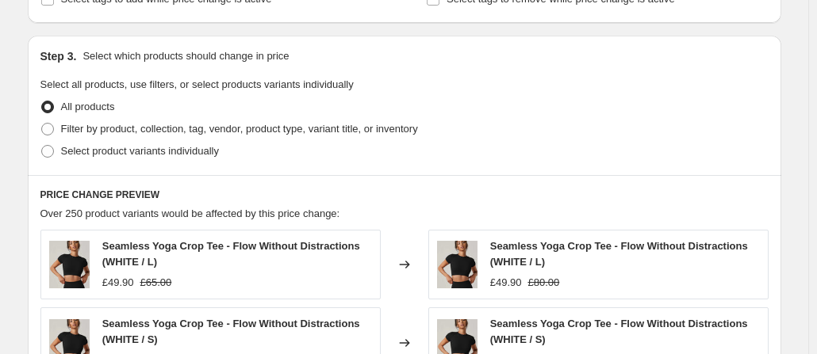
scroll to position [593, 0]
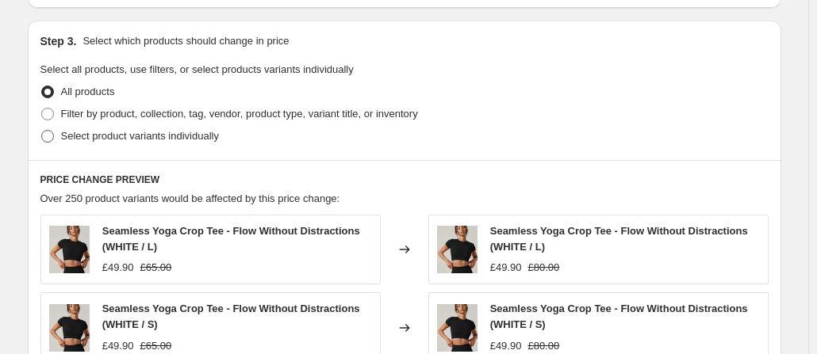
click at [52, 135] on span at bounding box center [47, 136] width 13 height 13
click at [42, 131] on input "Select product variants individually" at bounding box center [41, 130] width 1 height 1
radio input "true"
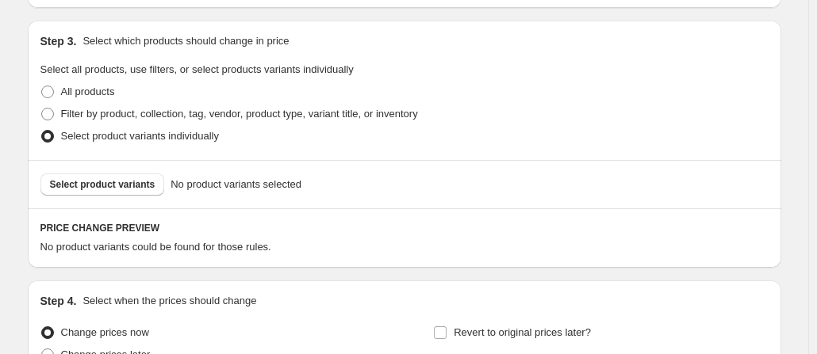
click at [101, 180] on span "Select product variants" at bounding box center [102, 184] width 105 height 13
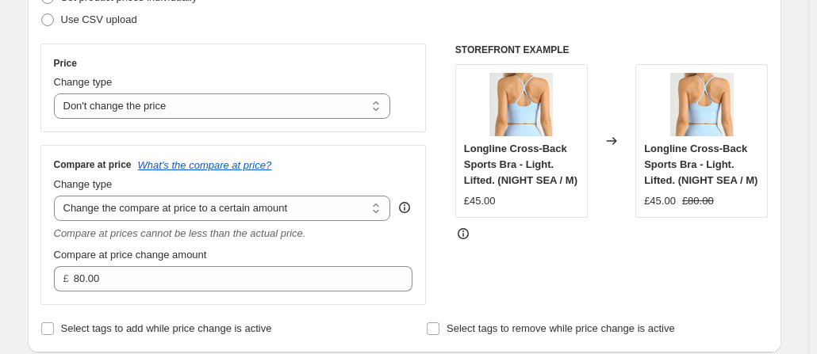
scroll to position [247, 0]
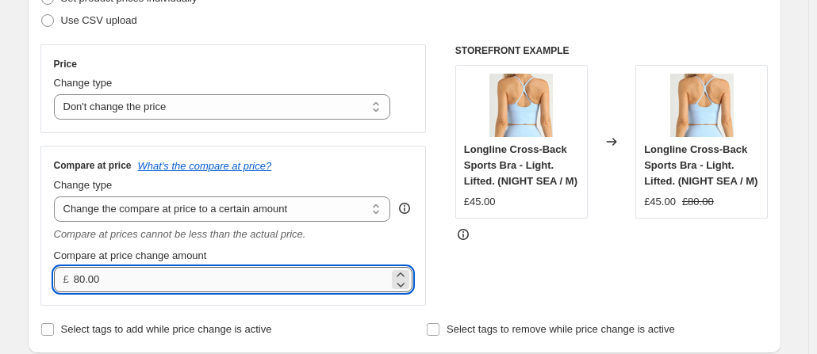
click at [133, 276] on input "80.00" at bounding box center [231, 279] width 315 height 25
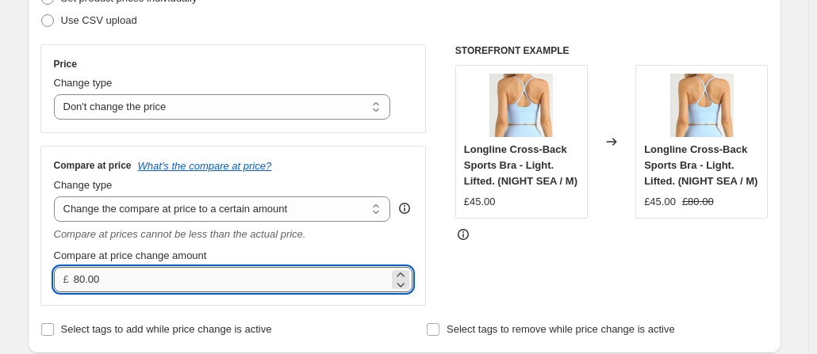
click at [133, 276] on input "80.00" at bounding box center [231, 279] width 315 height 25
type input "67.00"
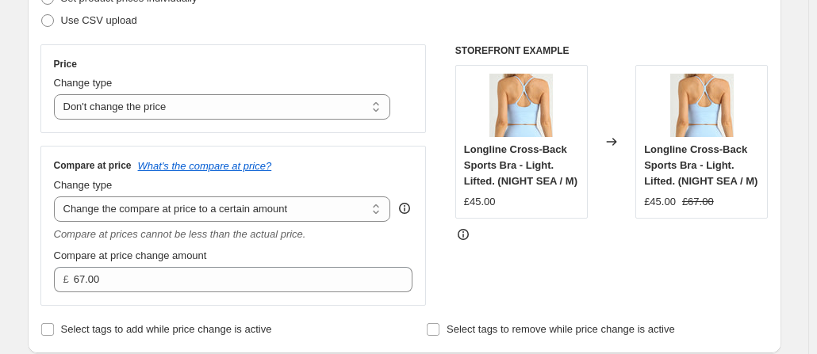
click at [258, 253] on div "Compare at price change amount" at bounding box center [233, 256] width 359 height 16
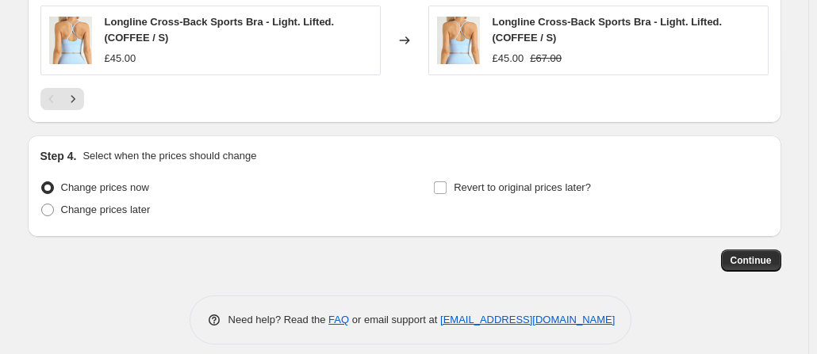
scroll to position [1173, 0]
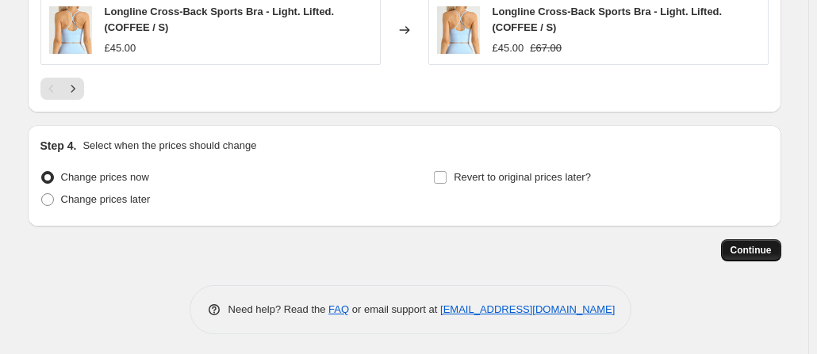
click at [760, 253] on span "Continue" at bounding box center [750, 250] width 41 height 13
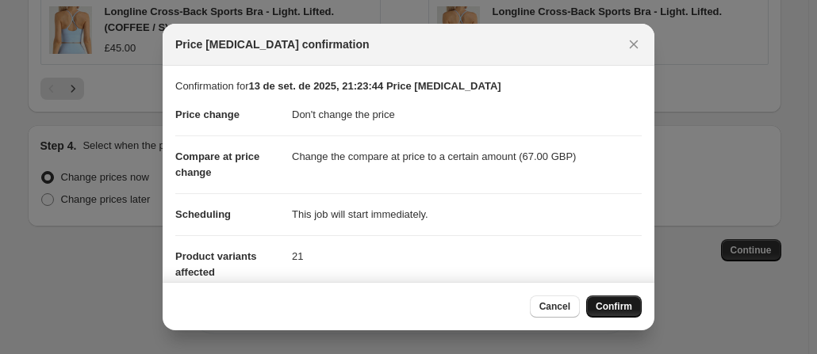
click at [610, 308] on span "Confirm" at bounding box center [613, 306] width 36 height 13
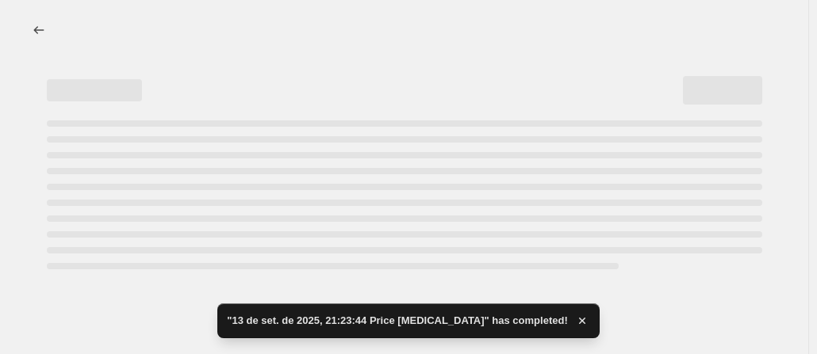
select select "no_change"
select select "to"
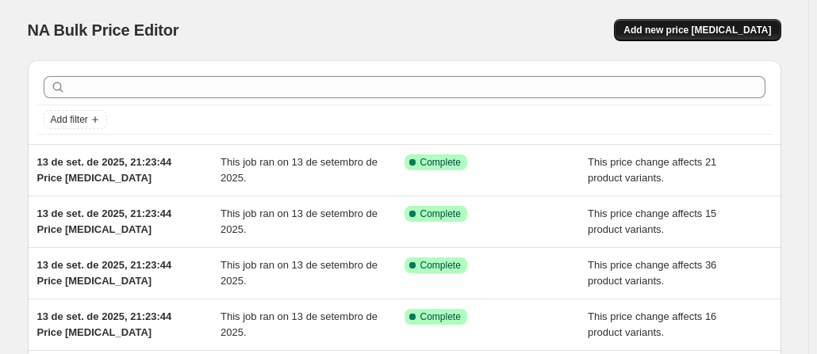
click at [691, 31] on span "Add new price [MEDICAL_DATA]" at bounding box center [696, 30] width 147 height 13
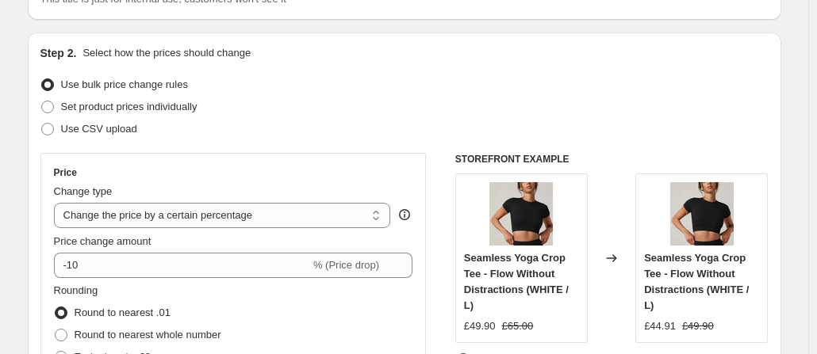
scroll to position [140, 0]
click at [223, 216] on select "Change the price to a certain amount Change the price by a certain amount Chang…" at bounding box center [222, 214] width 337 height 25
select select "no_change"
click at [57, 202] on select "Change the price to a certain amount Change the price by a certain amount Chang…" at bounding box center [222, 214] width 337 height 25
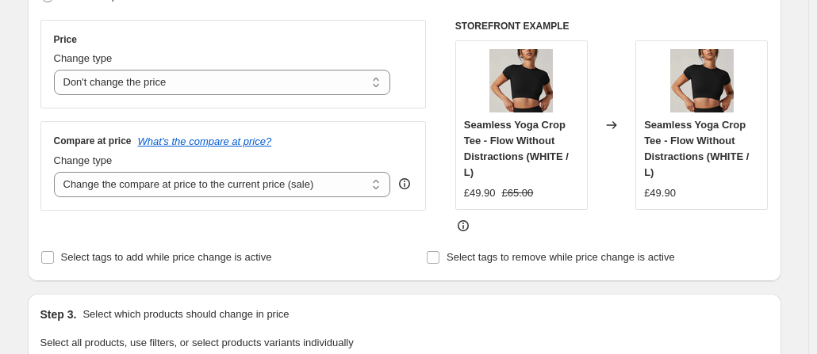
scroll to position [309, 0]
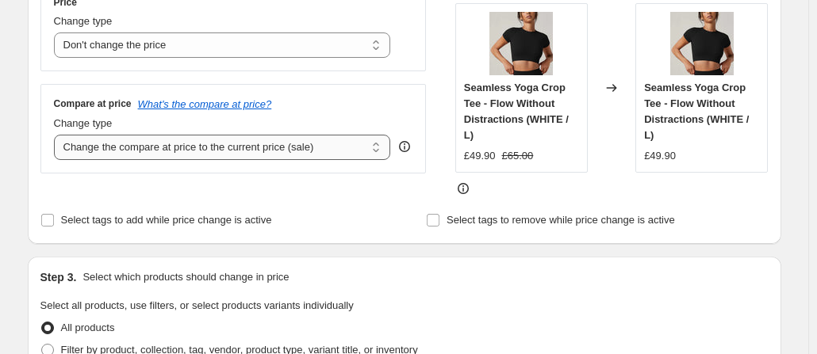
click at [217, 151] on select "Change the compare at price to the current price (sale) Change the compare at p…" at bounding box center [222, 147] width 337 height 25
select select "to"
click at [57, 135] on select "Change the compare at price to the current price (sale) Change the compare at p…" at bounding box center [222, 147] width 337 height 25
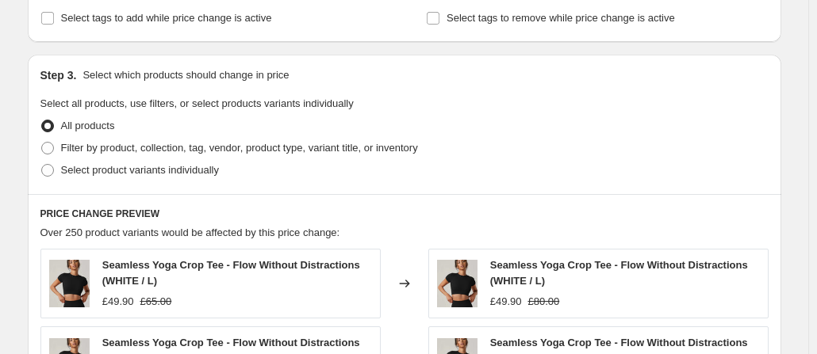
scroll to position [560, 0]
click at [46, 169] on span at bounding box center [47, 169] width 13 height 13
click at [42, 164] on input "Select product variants individually" at bounding box center [41, 163] width 1 height 1
radio input "true"
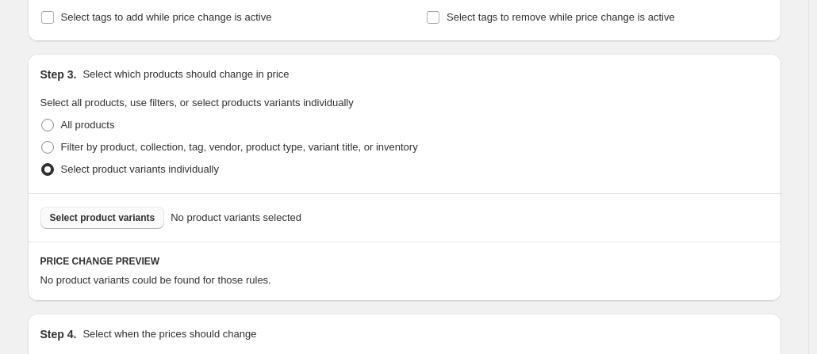
click at [121, 223] on span "Select product variants" at bounding box center [102, 218] width 105 height 13
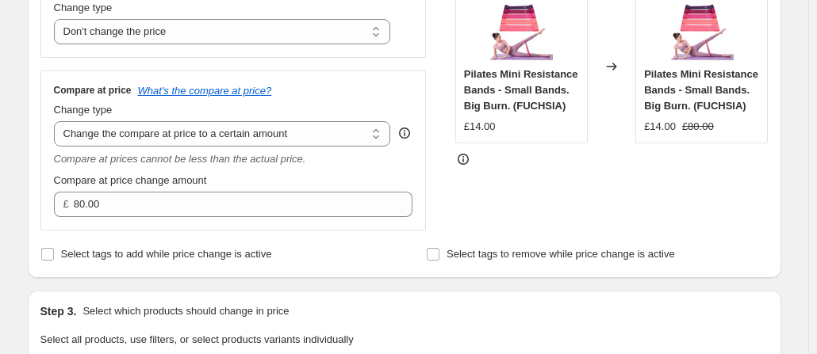
scroll to position [377, 0]
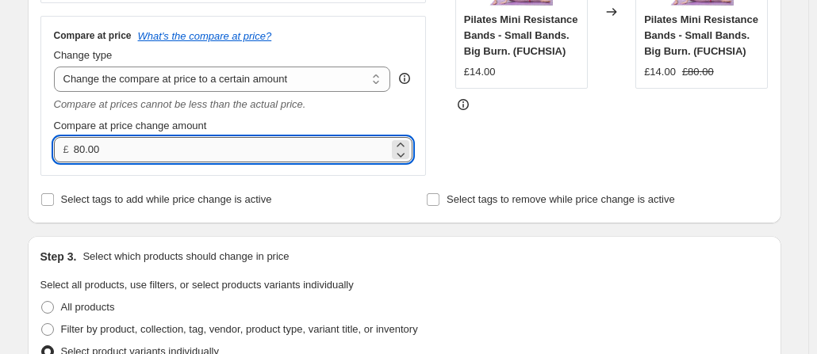
click at [166, 146] on input "80.00" at bounding box center [231, 149] width 315 height 25
type input "29.90"
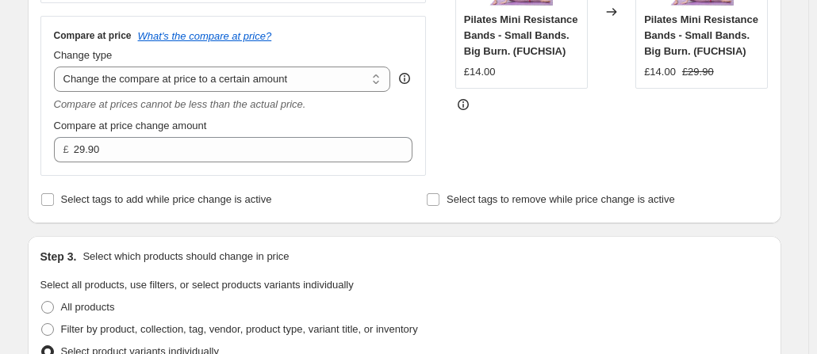
click at [309, 185] on div "Step 2. Select how the prices should change Use bulk price change rules Set pro…" at bounding box center [404, 9] width 728 height 404
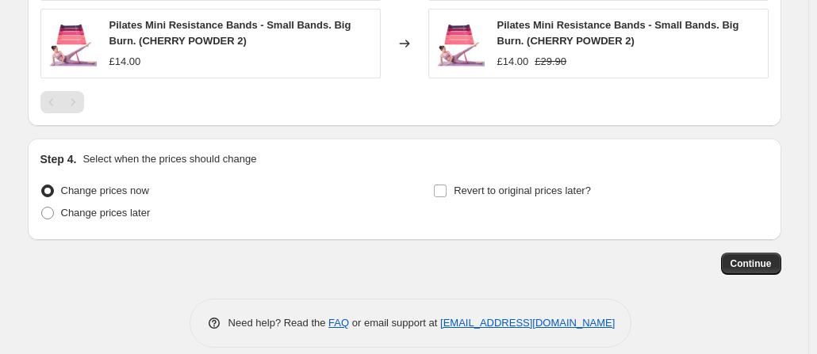
scroll to position [1173, 0]
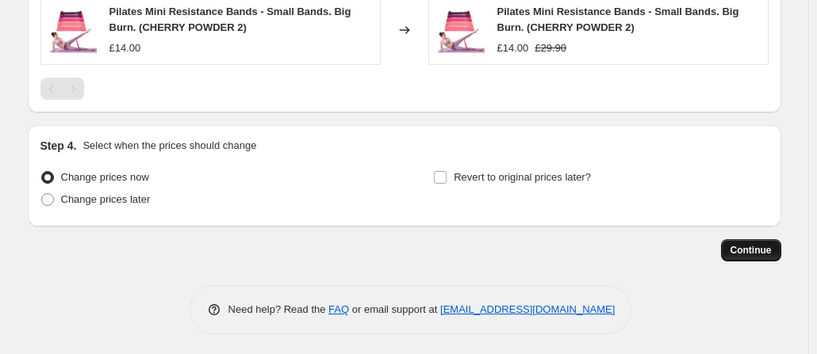
click at [771, 250] on span "Continue" at bounding box center [750, 250] width 41 height 13
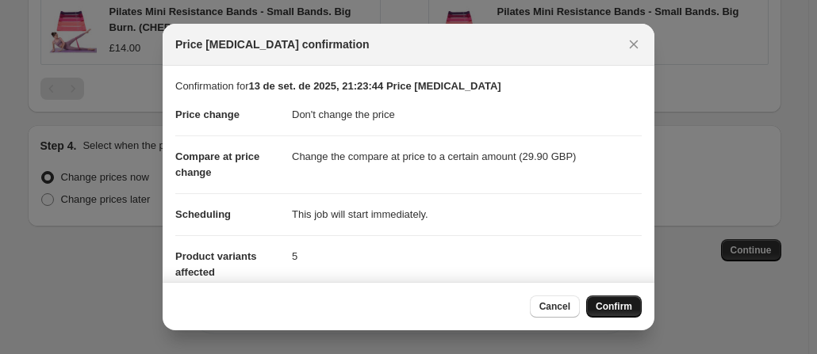
click at [614, 299] on button "Confirm" at bounding box center [613, 307] width 55 height 22
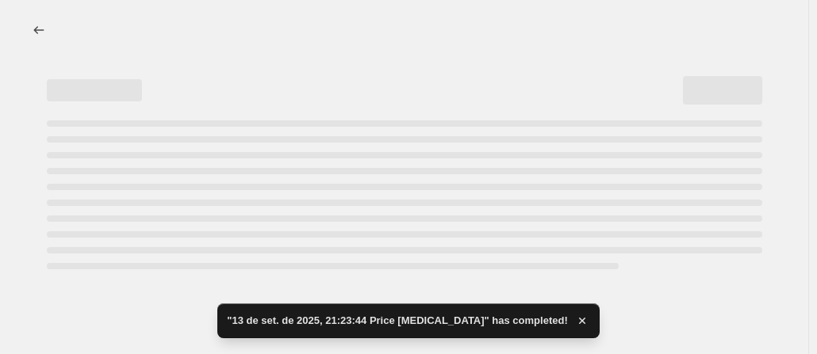
select select "no_change"
select select "to"
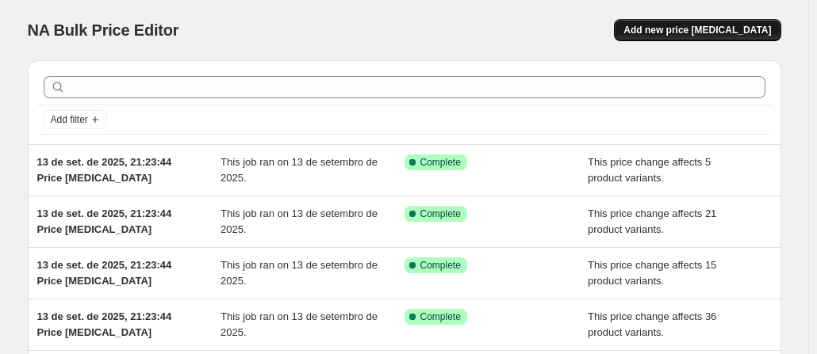
click at [685, 26] on span "Add new price [MEDICAL_DATA]" at bounding box center [696, 30] width 147 height 13
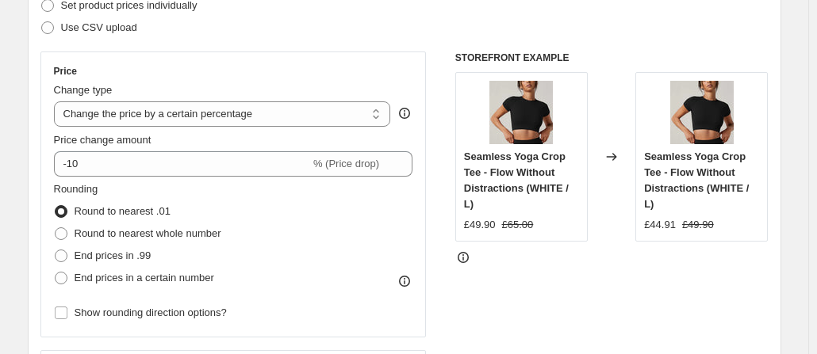
scroll to position [241, 0]
click at [212, 117] on select "Change the price to a certain amount Change the price by a certain amount Chang…" at bounding box center [222, 113] width 337 height 25
select select "no_change"
click at [57, 101] on select "Change the price to a certain amount Change the price by a certain amount Chang…" at bounding box center [222, 113] width 337 height 25
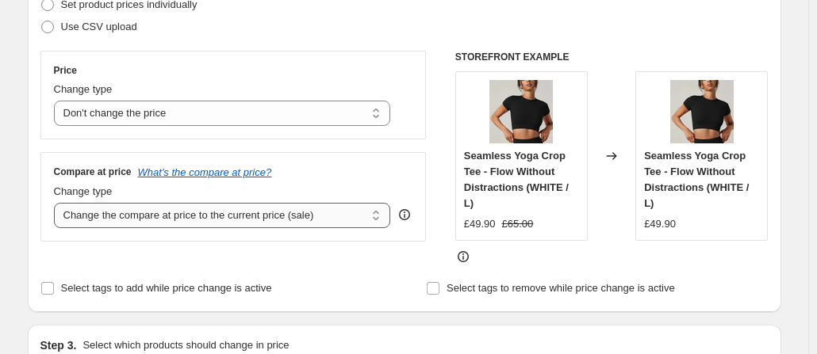
click at [236, 212] on select "Change the compare at price to the current price (sale) Change the compare at p…" at bounding box center [222, 215] width 337 height 25
select select "to"
click at [57, 203] on select "Change the compare at price to the current price (sale) Change the compare at p…" at bounding box center [222, 215] width 337 height 25
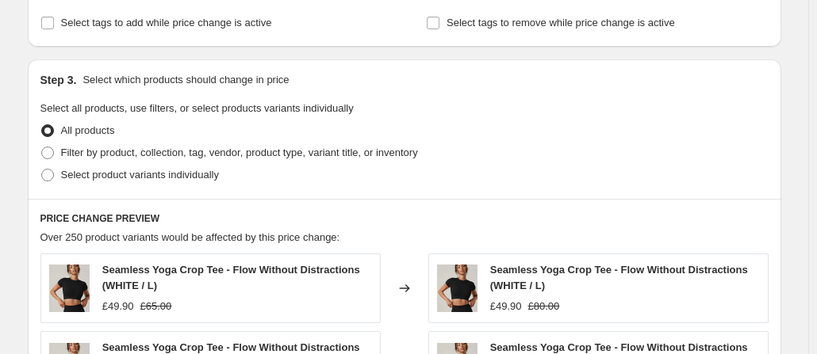
scroll to position [555, 0]
drag, startPoint x: 43, startPoint y: 170, endPoint x: 51, endPoint y: 175, distance: 9.2
click at [51, 175] on div "Step 3. Select which products should change in price Select all products, use f…" at bounding box center [404, 129] width 753 height 140
click at [51, 175] on span at bounding box center [47, 174] width 13 height 13
click at [42, 169] on input "Select product variants individually" at bounding box center [41, 168] width 1 height 1
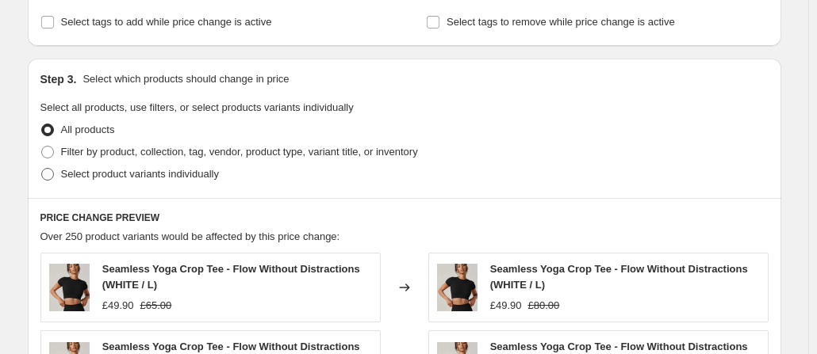
radio input "true"
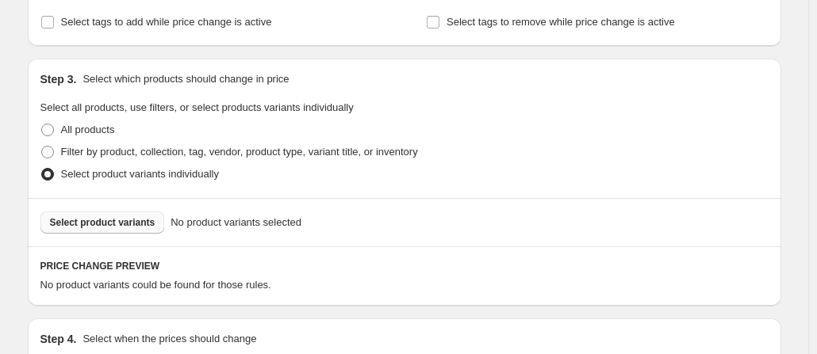
click at [119, 221] on span "Select product variants" at bounding box center [102, 222] width 105 height 13
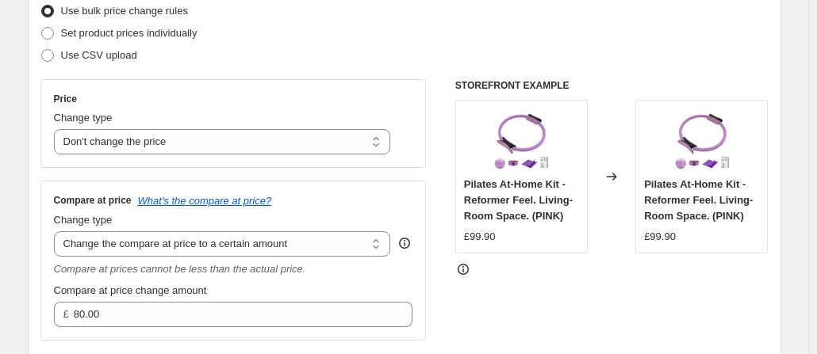
scroll to position [292, 0]
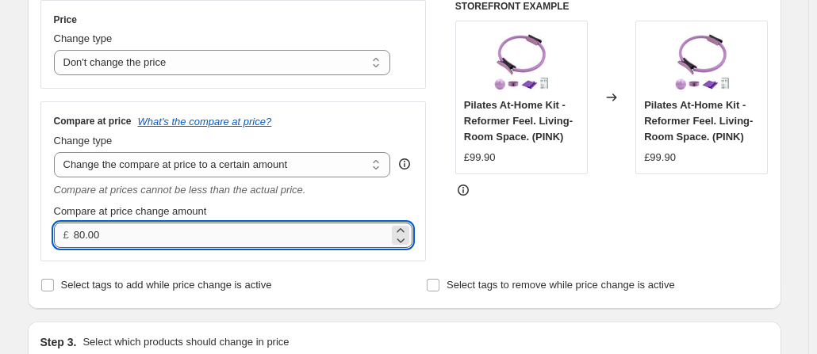
click at [139, 231] on input "80.00" at bounding box center [231, 235] width 315 height 25
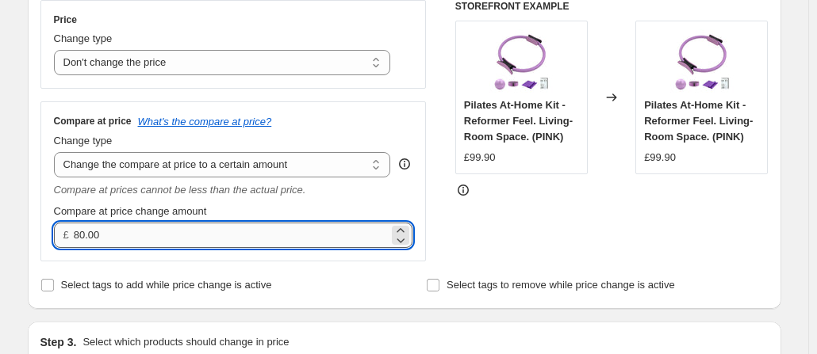
click at [139, 231] on input "80.00" at bounding box center [231, 235] width 315 height 25
type input "189.90"
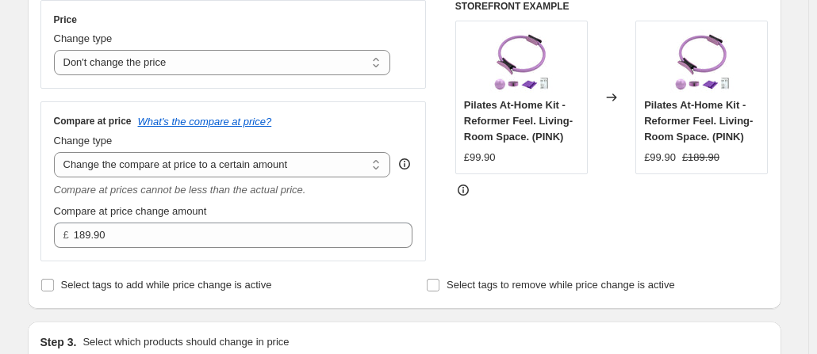
click at [299, 205] on div "Compare at price change amount" at bounding box center [233, 212] width 359 height 16
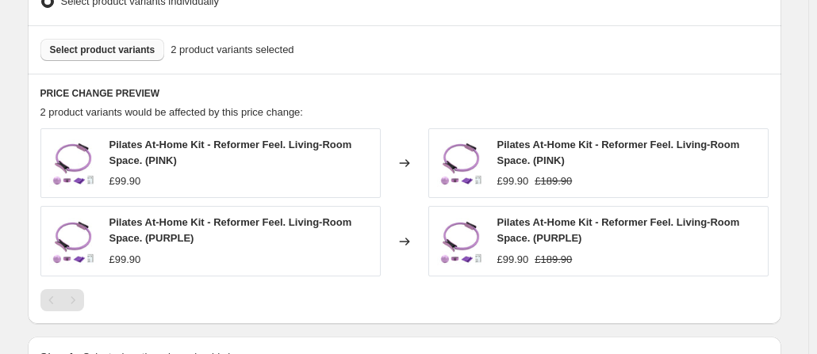
scroll to position [940, 0]
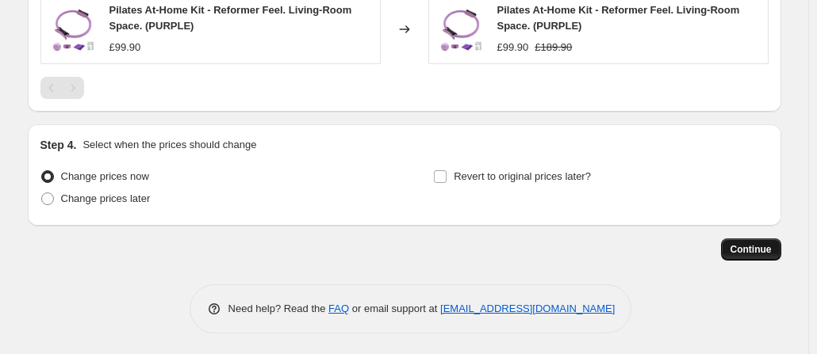
click at [752, 243] on span "Continue" at bounding box center [750, 249] width 41 height 13
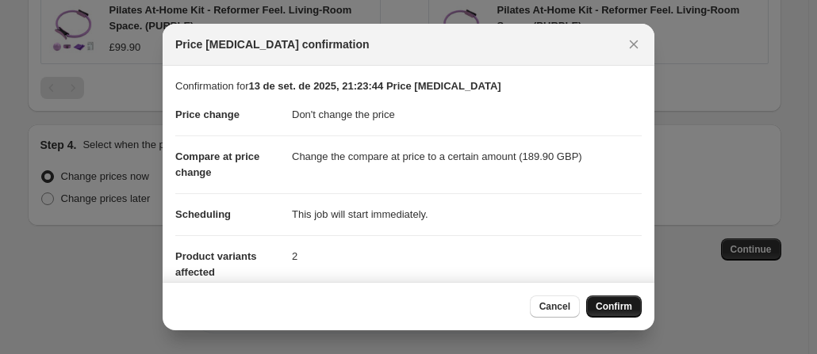
click at [621, 303] on span "Confirm" at bounding box center [613, 306] width 36 height 13
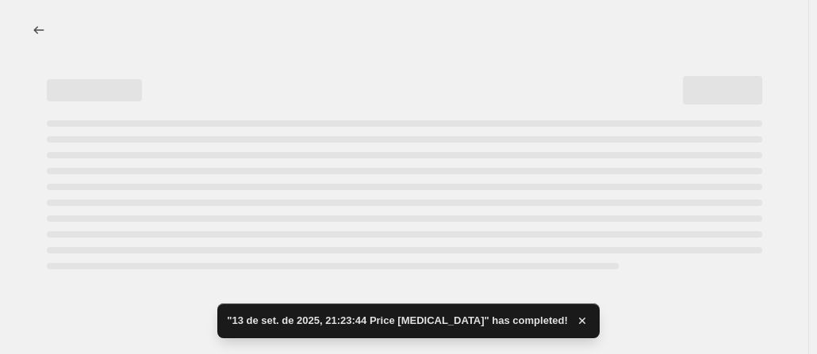
select select "no_change"
select select "to"
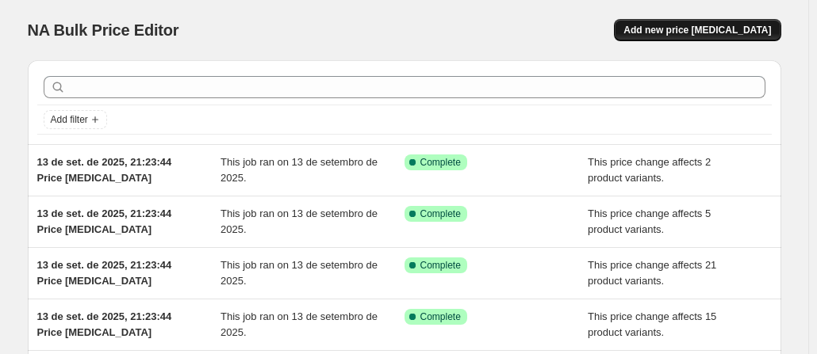
click at [687, 38] on button "Add new price [MEDICAL_DATA]" at bounding box center [697, 30] width 166 height 22
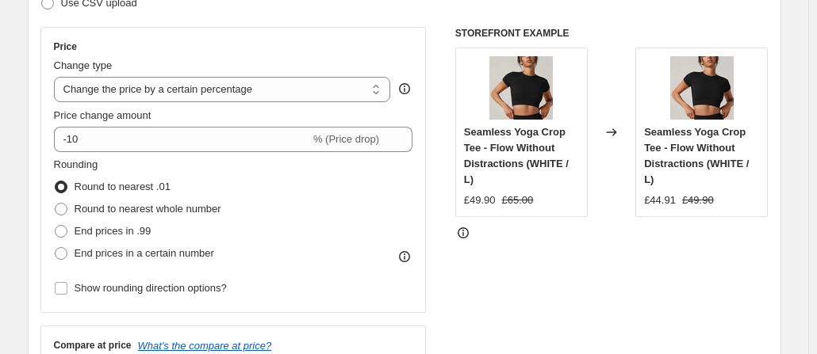
scroll to position [267, 0]
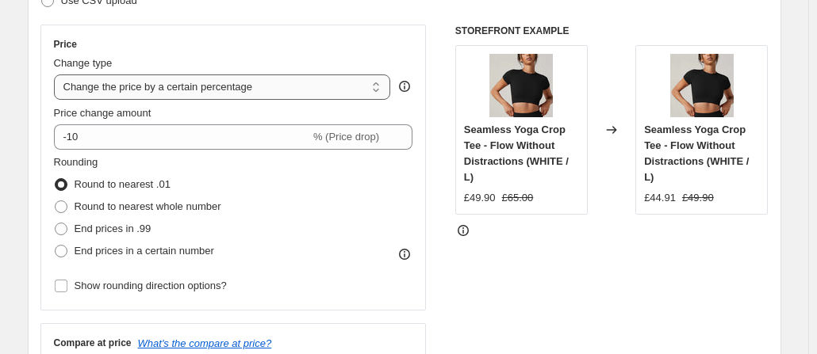
click at [250, 94] on select "Change the price to a certain amount Change the price by a certain amount Chang…" at bounding box center [222, 87] width 337 height 25
select select "no_change"
click at [57, 75] on select "Change the price to a certain amount Change the price by a certain amount Chang…" at bounding box center [222, 87] width 337 height 25
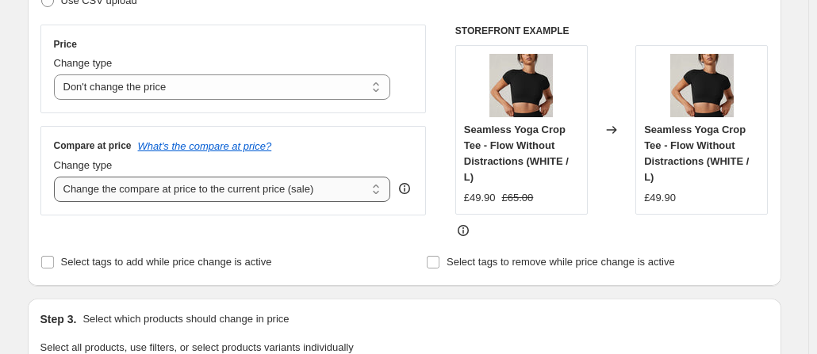
click at [244, 193] on select "Change the compare at price to the current price (sale) Change the compare at p…" at bounding box center [222, 189] width 337 height 25
select select "to"
click at [57, 177] on select "Change the compare at price to the current price (sale) Change the compare at p…" at bounding box center [222, 189] width 337 height 25
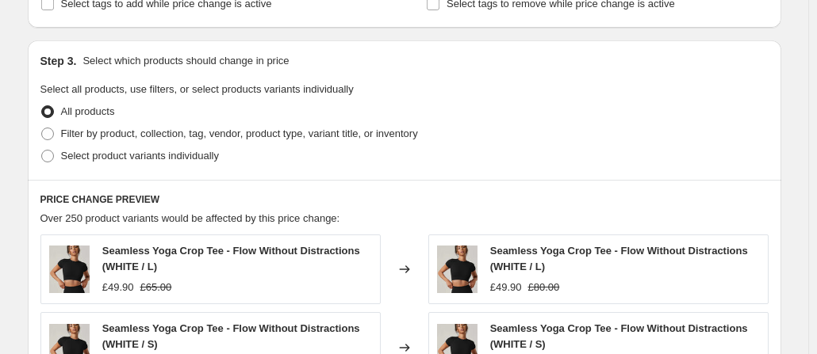
scroll to position [632, 0]
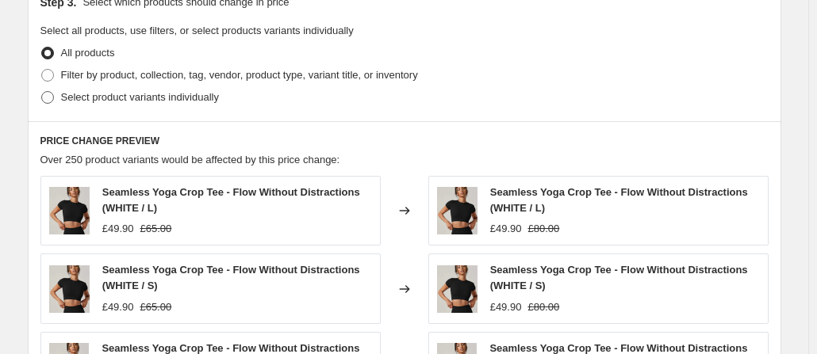
click at [49, 98] on span at bounding box center [47, 97] width 13 height 13
click at [42, 92] on input "Select product variants individually" at bounding box center [41, 91] width 1 height 1
radio input "true"
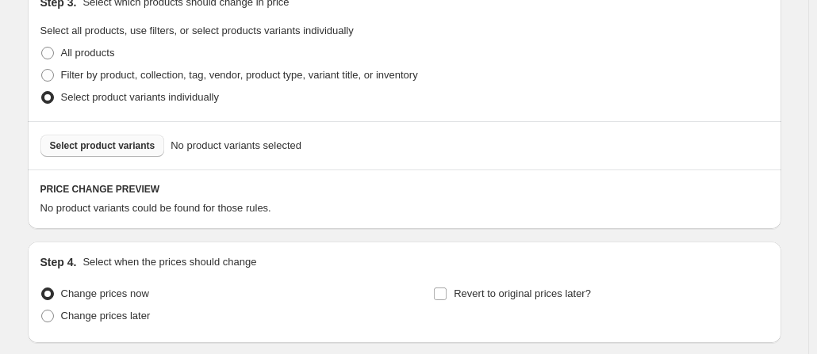
click at [127, 143] on span "Select product variants" at bounding box center [102, 146] width 105 height 13
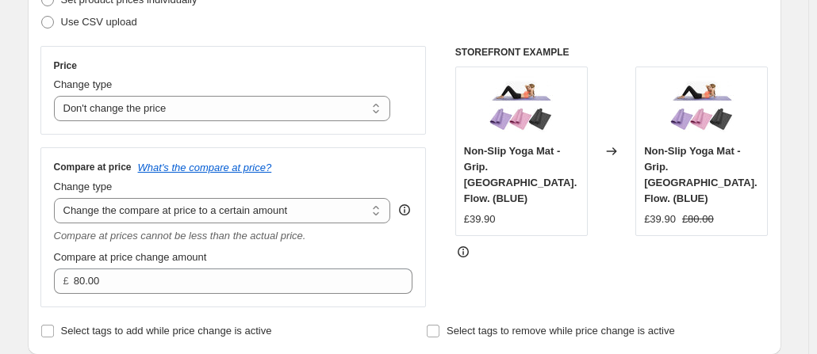
scroll to position [254, 0]
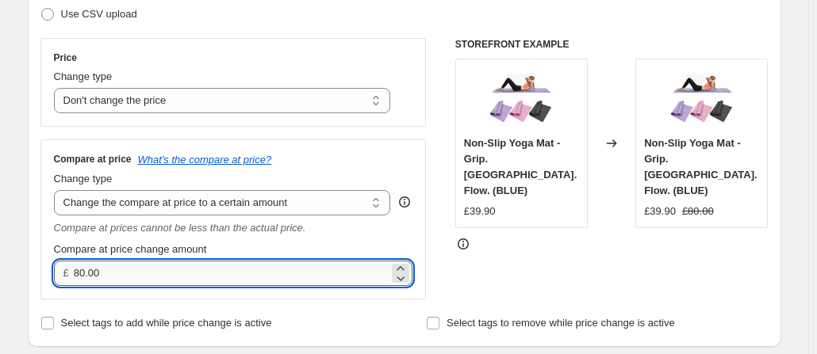
click at [121, 273] on input "80.00" at bounding box center [231, 273] width 315 height 25
type input "89.90"
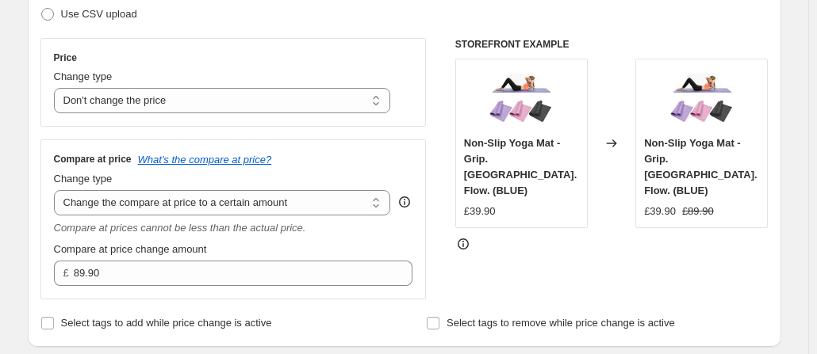
click at [251, 250] on div "Compare at price change amount" at bounding box center [233, 250] width 359 height 16
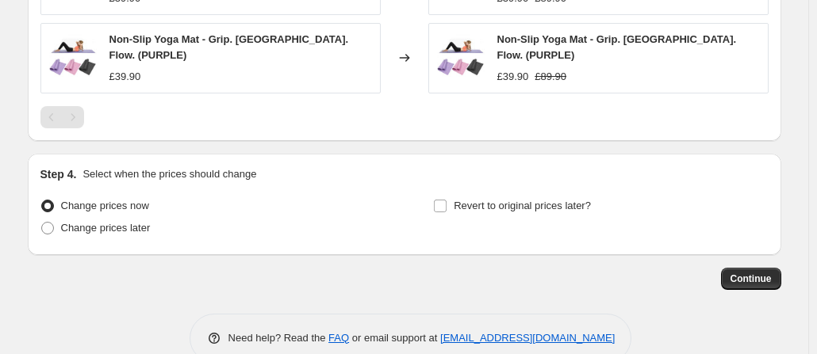
scroll to position [1075, 0]
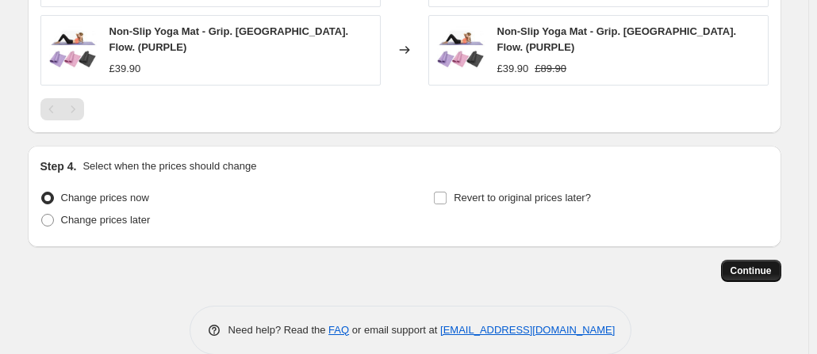
click at [763, 265] on span "Continue" at bounding box center [750, 271] width 41 height 13
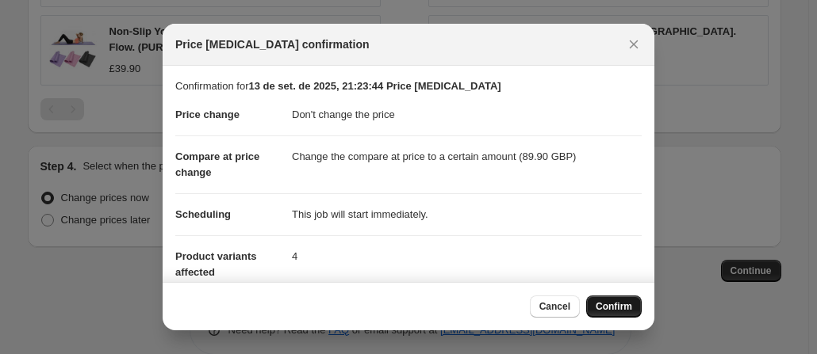
click at [612, 303] on span "Confirm" at bounding box center [613, 306] width 36 height 13
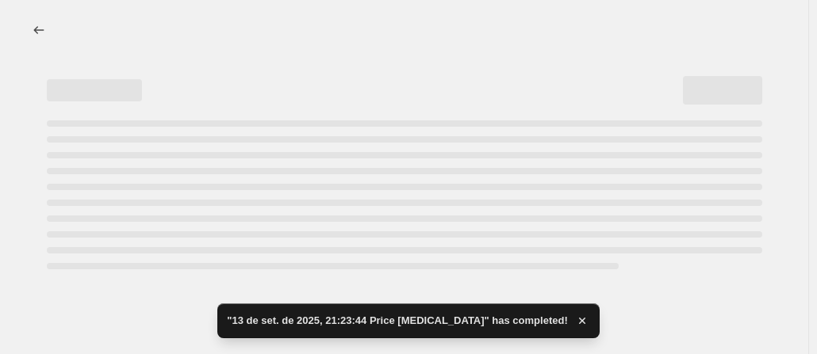
select select "no_change"
select select "to"
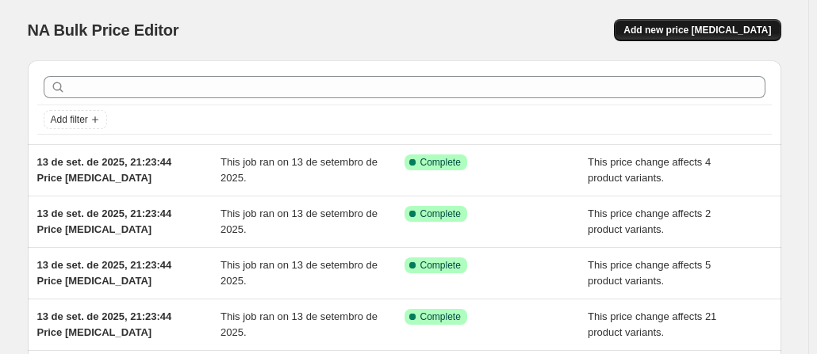
click at [722, 39] on button "Add new price [MEDICAL_DATA]" at bounding box center [697, 30] width 166 height 22
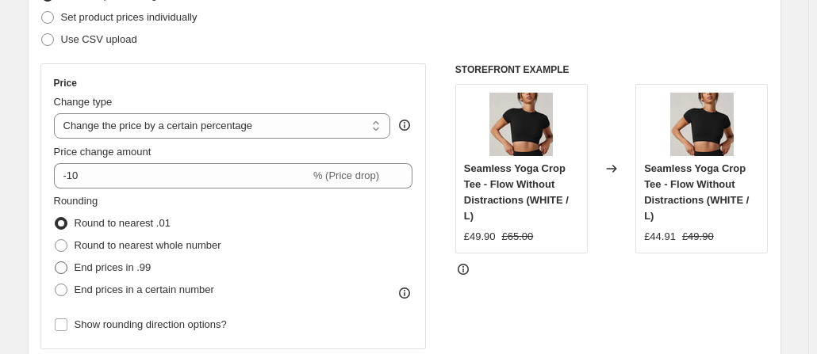
scroll to position [228, 0]
click at [237, 129] on select "Change the price to a certain amount Change the price by a certain amount Chang…" at bounding box center [222, 126] width 337 height 25
select select "no_change"
click at [57, 114] on select "Change the price to a certain amount Change the price by a certain amount Chang…" at bounding box center [222, 126] width 337 height 25
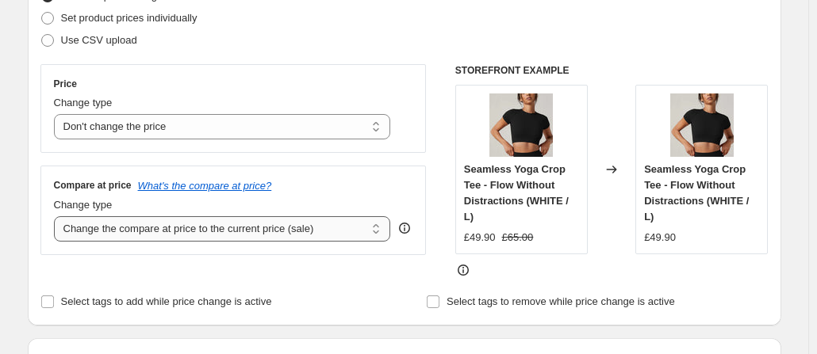
click at [220, 234] on select "Change the compare at price to the current price (sale) Change the compare at p…" at bounding box center [222, 228] width 337 height 25
select select "to"
click at [57, 216] on select "Change the compare at price to the current price (sale) Change the compare at p…" at bounding box center [222, 228] width 337 height 25
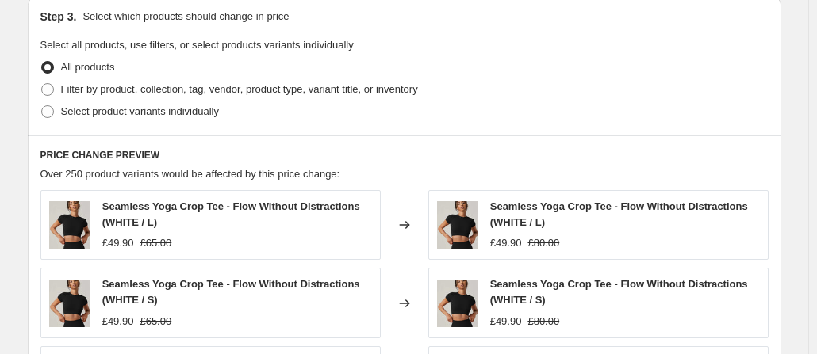
scroll to position [625, 0]
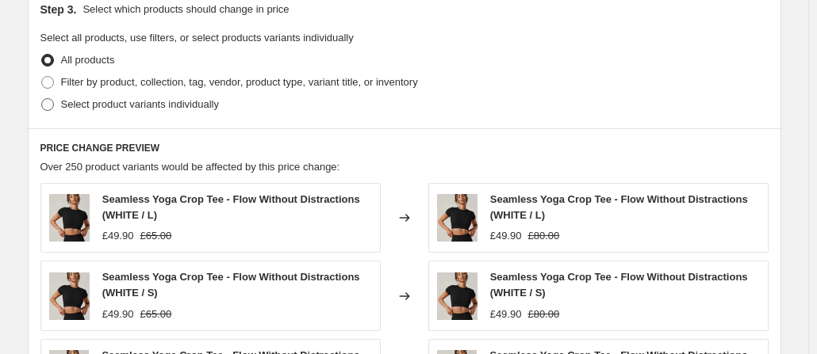
click at [54, 102] on span at bounding box center [47, 104] width 13 height 13
click at [42, 99] on input "Select product variants individually" at bounding box center [41, 98] width 1 height 1
radio input "true"
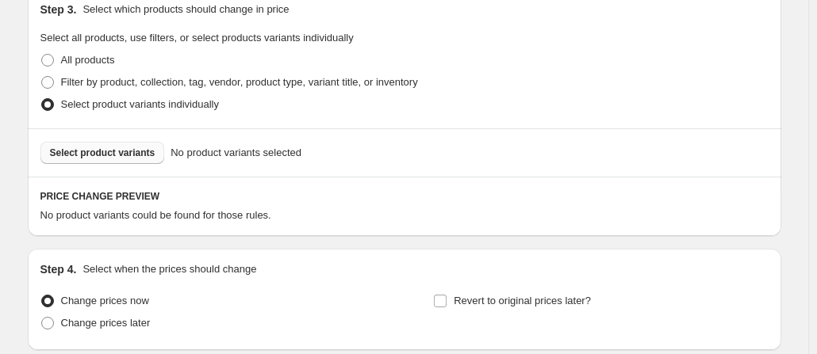
click at [138, 147] on span "Select product variants" at bounding box center [102, 153] width 105 height 13
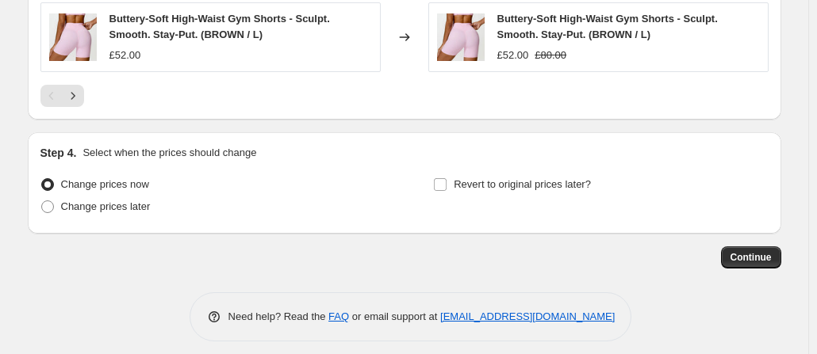
scroll to position [1173, 0]
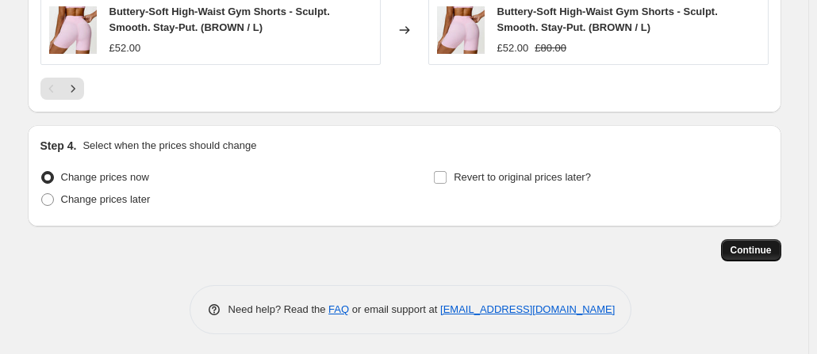
click at [771, 256] on button "Continue" at bounding box center [751, 250] width 60 height 22
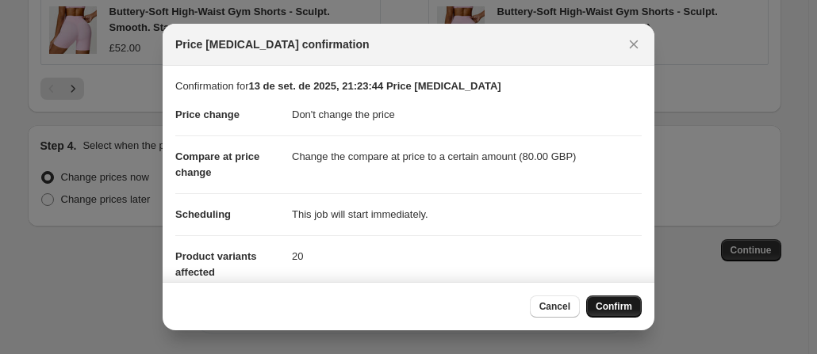
click at [615, 304] on span "Confirm" at bounding box center [613, 306] width 36 height 13
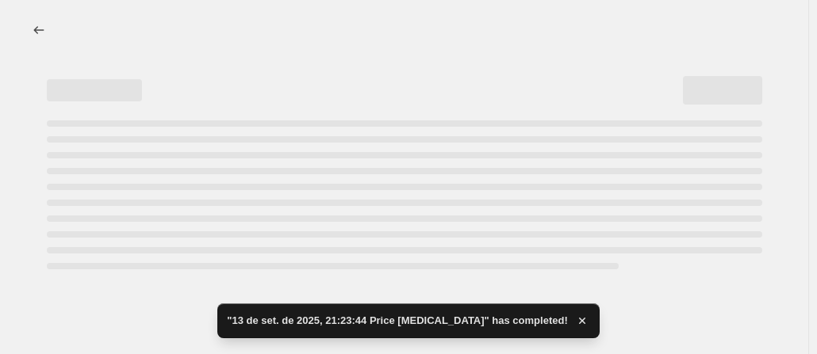
select select "no_change"
select select "to"
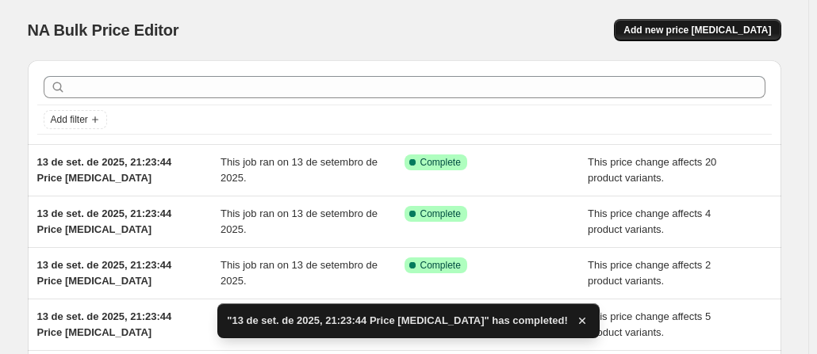
click at [696, 21] on button "Add new price [MEDICAL_DATA]" at bounding box center [697, 30] width 166 height 22
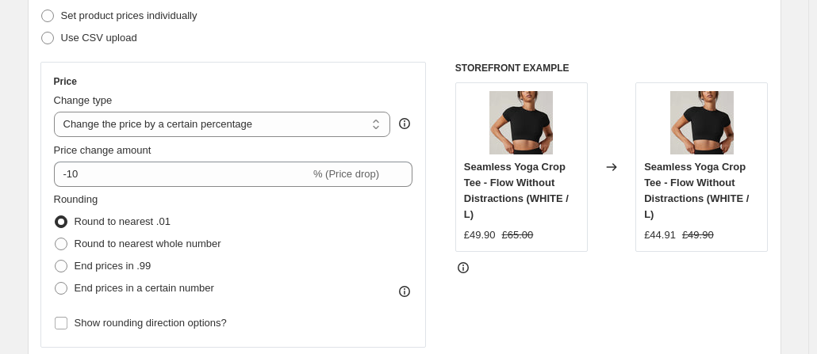
scroll to position [231, 0]
click at [251, 121] on select "Change the price to a certain amount Change the price by a certain amount Chang…" at bounding box center [222, 123] width 337 height 25
select select "no_change"
click at [57, 111] on select "Change the price to a certain amount Change the price by a certain amount Chang…" at bounding box center [222, 123] width 337 height 25
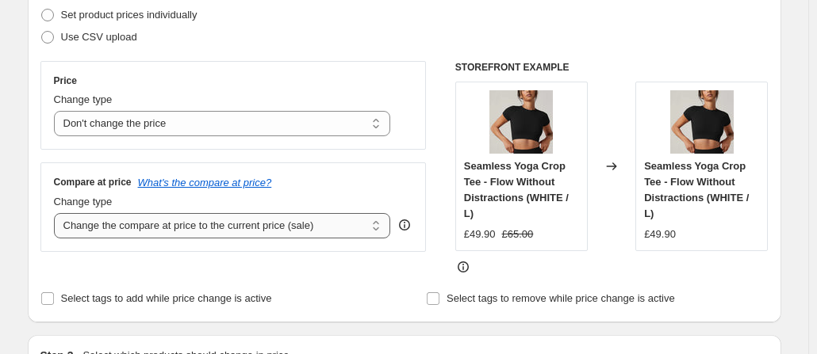
click at [228, 216] on select "Change the compare at price to the current price (sale) Change the compare at p…" at bounding box center [222, 225] width 337 height 25
select select "to"
click at [57, 213] on select "Change the compare at price to the current price (sale) Change the compare at p…" at bounding box center [222, 225] width 337 height 25
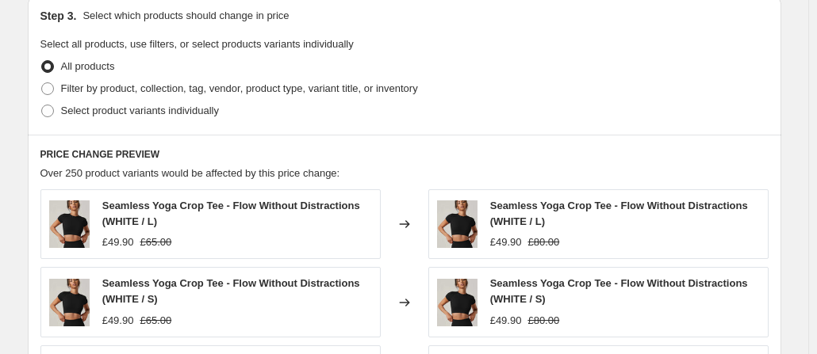
scroll to position [619, 0]
click at [54, 112] on span at bounding box center [47, 110] width 13 height 13
click at [42, 105] on input "Select product variants individually" at bounding box center [41, 104] width 1 height 1
radio input "true"
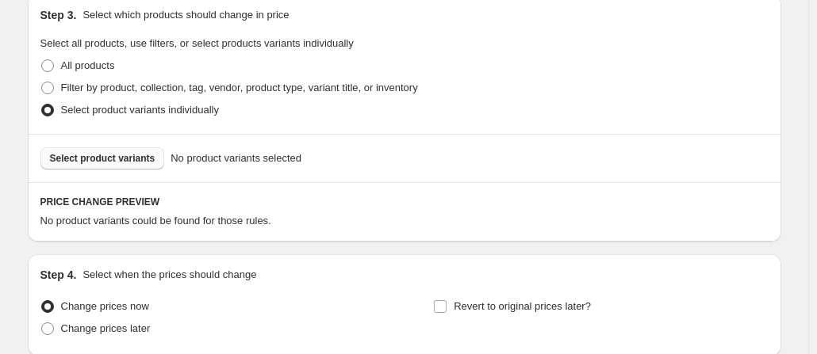
click at [97, 159] on span "Select product variants" at bounding box center [102, 158] width 105 height 13
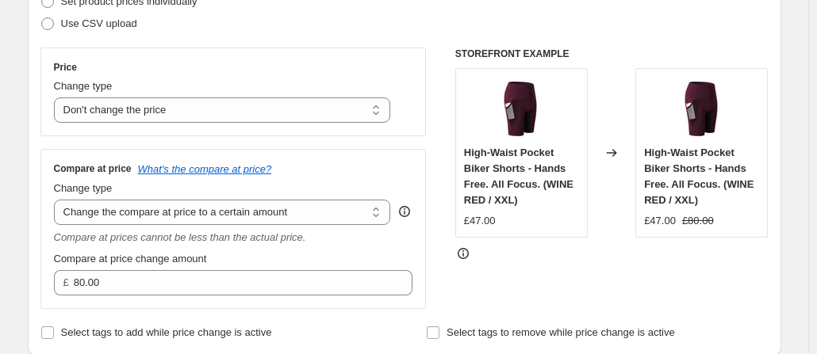
scroll to position [233, 0]
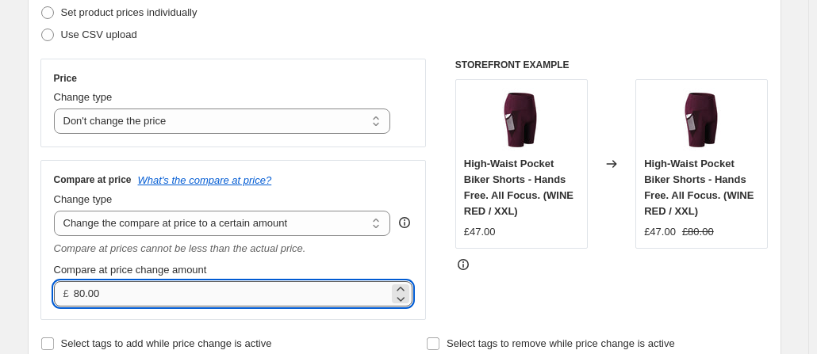
click at [117, 295] on input "80.00" at bounding box center [231, 293] width 315 height 25
type input "79.90"
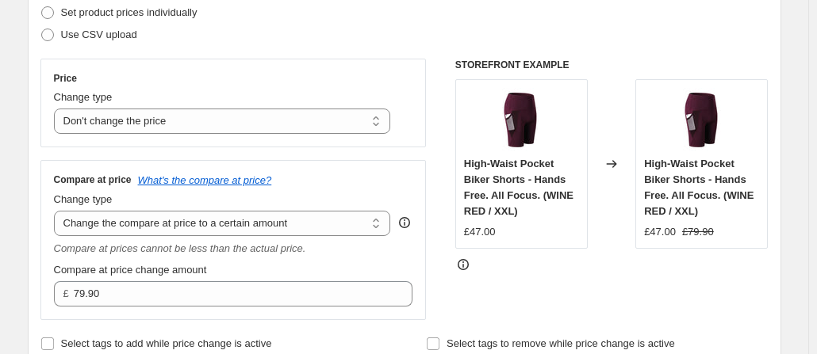
click at [255, 262] on div "Compare at price change amount" at bounding box center [233, 270] width 359 height 16
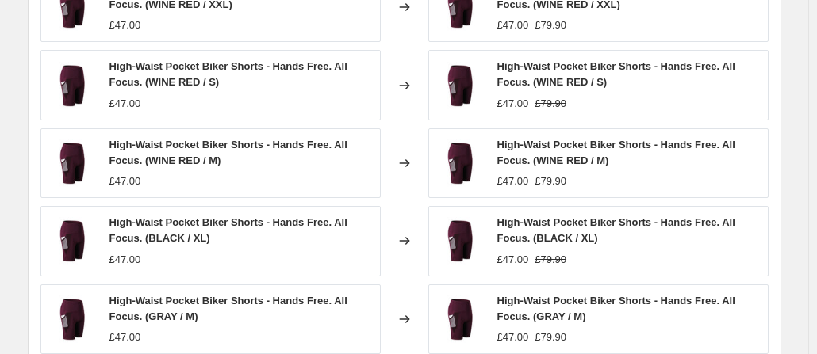
scroll to position [1173, 0]
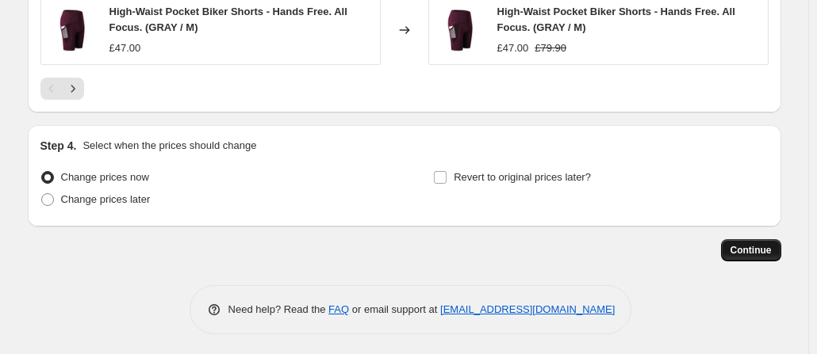
click at [747, 245] on span "Continue" at bounding box center [750, 250] width 41 height 13
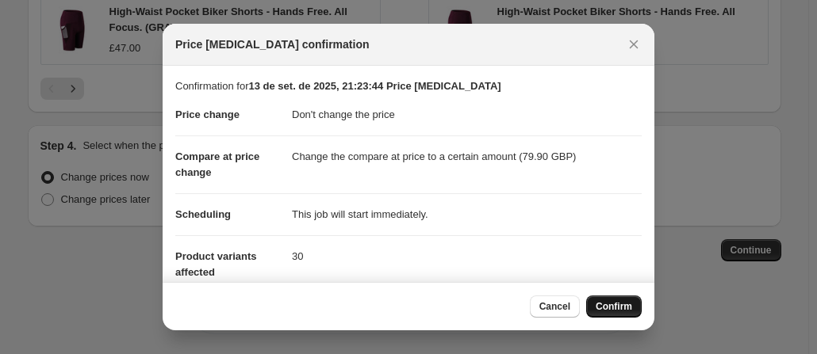
click at [618, 305] on span "Confirm" at bounding box center [613, 306] width 36 height 13
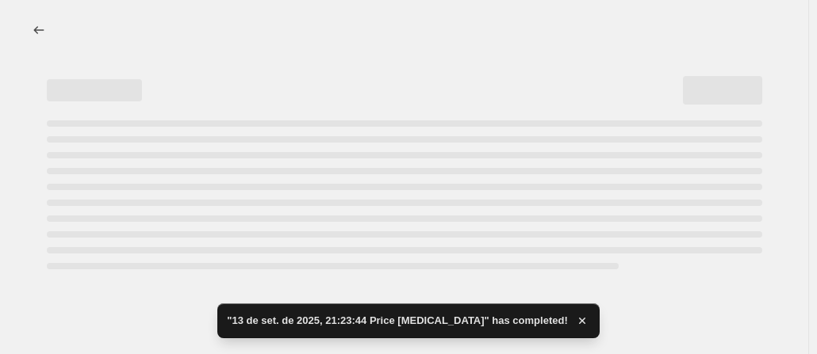
select select "no_change"
select select "to"
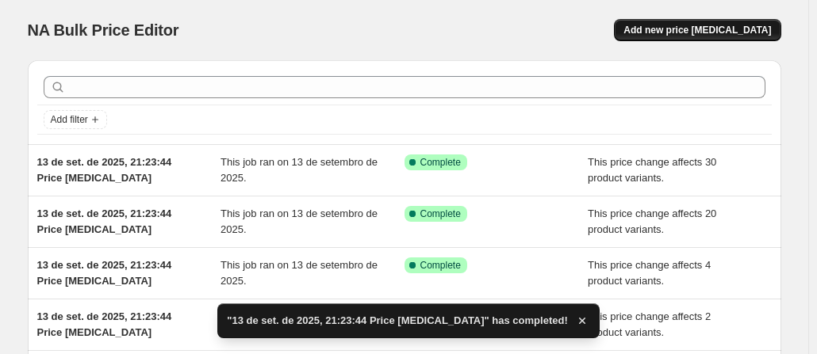
click at [684, 36] on span "Add new price [MEDICAL_DATA]" at bounding box center [696, 30] width 147 height 13
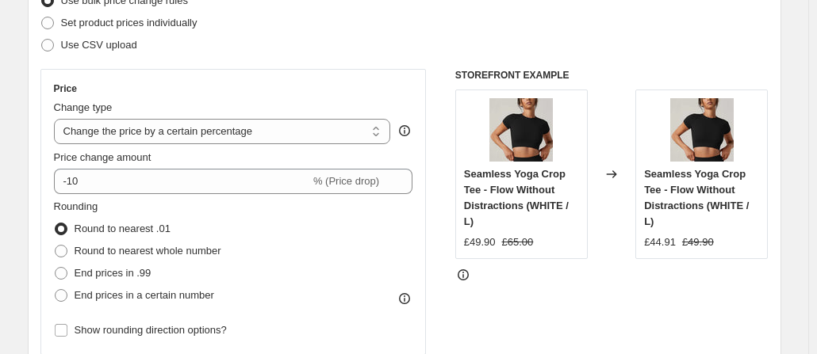
scroll to position [225, 0]
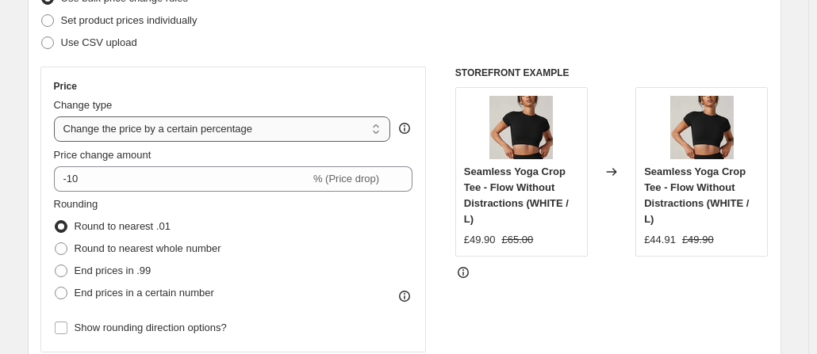
click at [247, 137] on select "Change the price to a certain amount Change the price by a certain amount Chang…" at bounding box center [222, 129] width 337 height 25
select select "no_change"
click at [57, 117] on select "Change the price to a certain amount Change the price by a certain amount Chang…" at bounding box center [222, 129] width 337 height 25
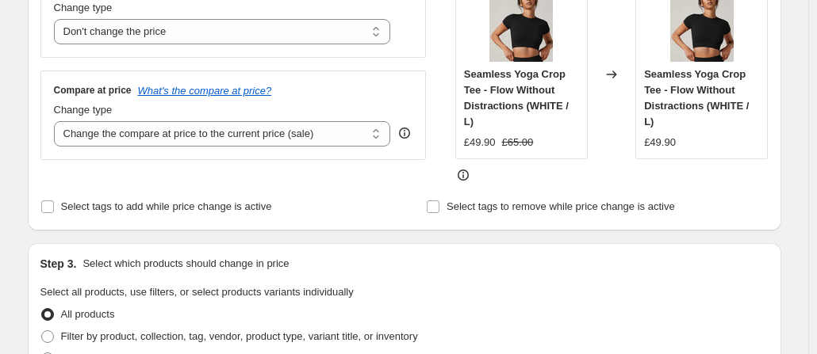
scroll to position [325, 0]
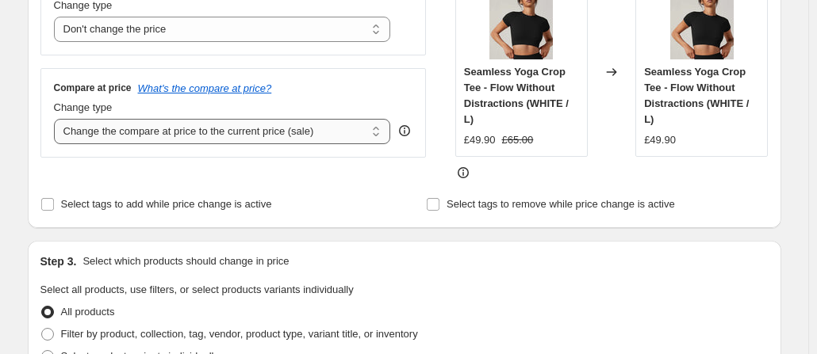
click at [287, 134] on select "Change the compare at price to the current price (sale) Change the compare at p…" at bounding box center [222, 131] width 337 height 25
select select "to"
click at [57, 119] on select "Change the compare at price to the current price (sale) Change the compare at p…" at bounding box center [222, 131] width 337 height 25
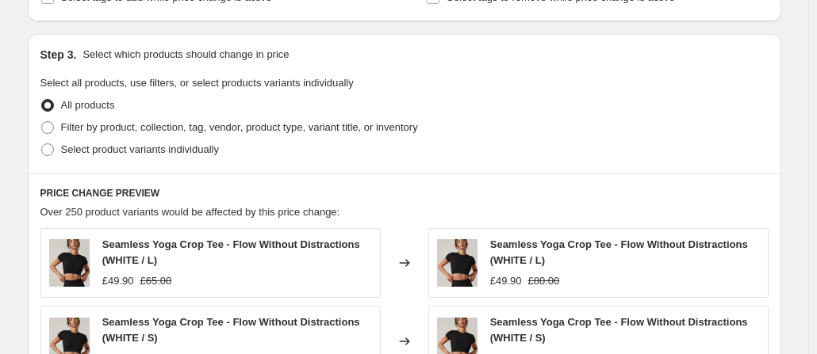
scroll to position [583, 0]
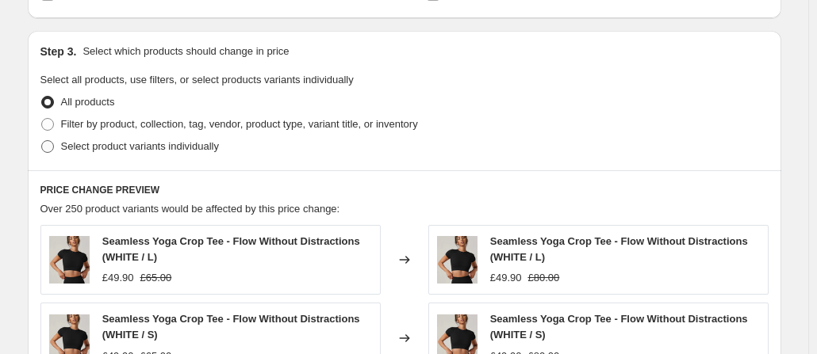
click at [52, 147] on span at bounding box center [47, 146] width 13 height 13
click at [42, 141] on input "Select product variants individually" at bounding box center [41, 140] width 1 height 1
radio input "true"
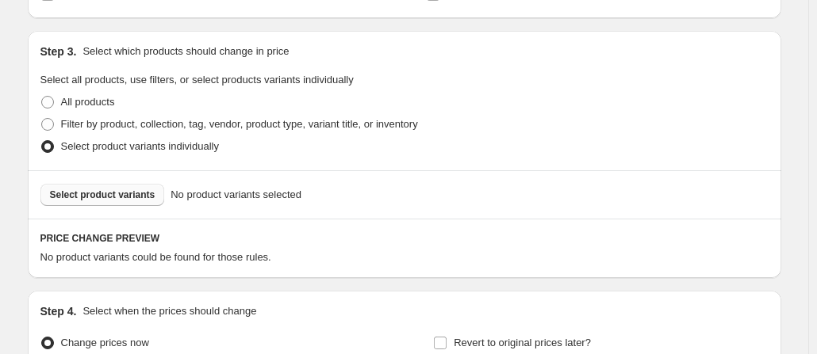
click at [98, 185] on button "Select product variants" at bounding box center [102, 195] width 124 height 22
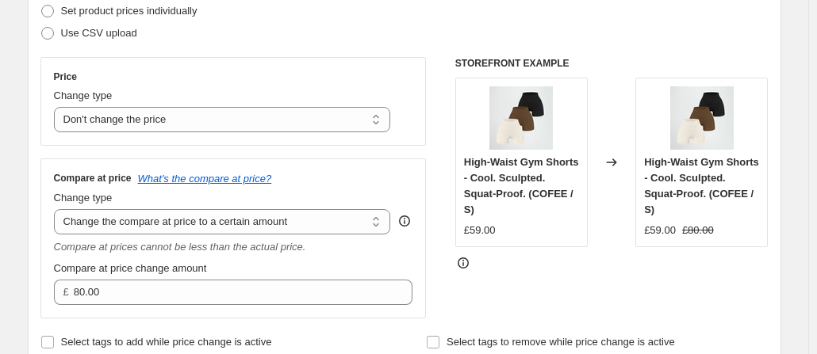
scroll to position [234, 0]
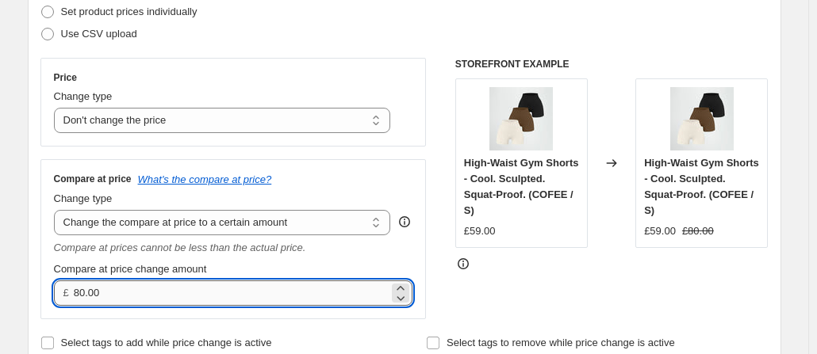
click at [130, 297] on input "80.00" at bounding box center [231, 293] width 315 height 25
type input "97.00"
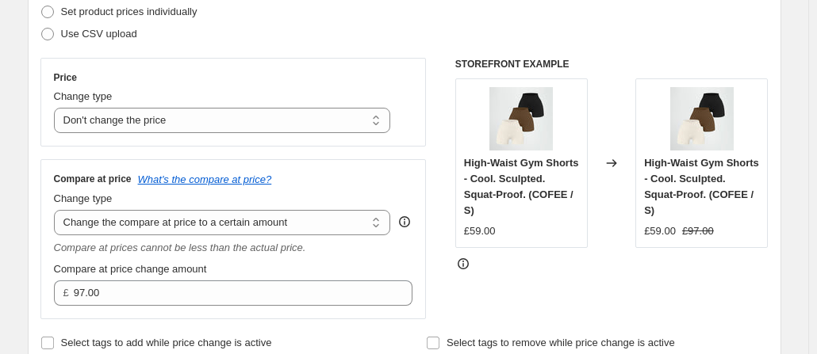
click at [239, 265] on div "Compare at price change amount" at bounding box center [233, 270] width 359 height 16
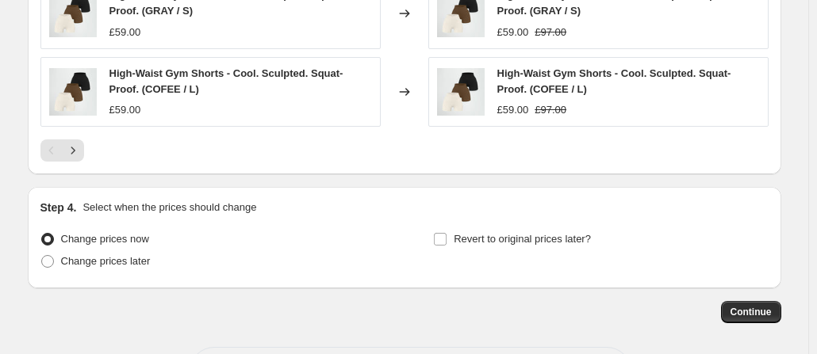
scroll to position [1173, 0]
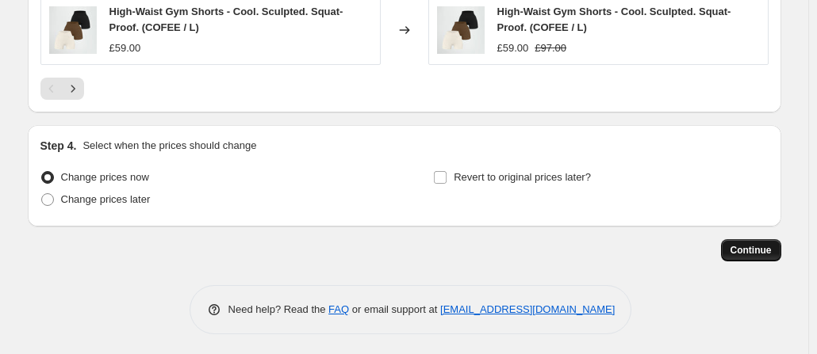
click at [732, 239] on button "Continue" at bounding box center [751, 250] width 60 height 22
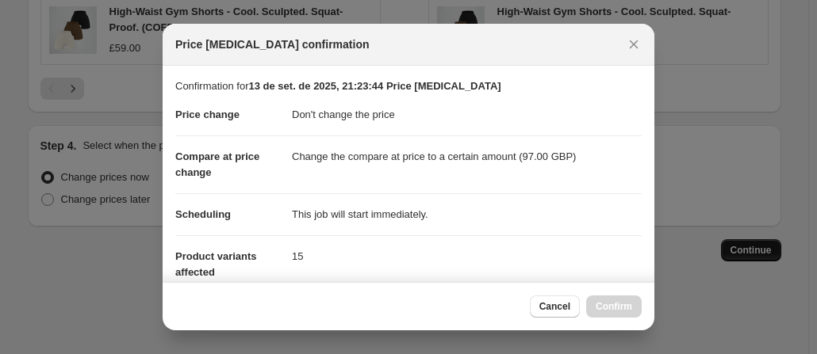
scroll to position [0, 0]
click at [606, 301] on span "Confirm" at bounding box center [613, 306] width 36 height 13
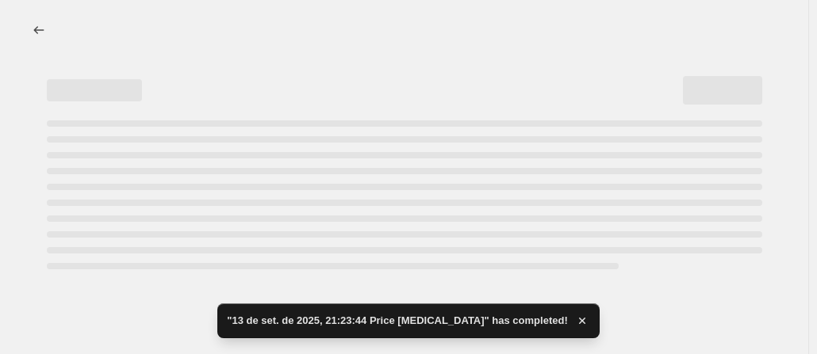
select select "no_change"
select select "to"
